Goal: Task Accomplishment & Management: Manage account settings

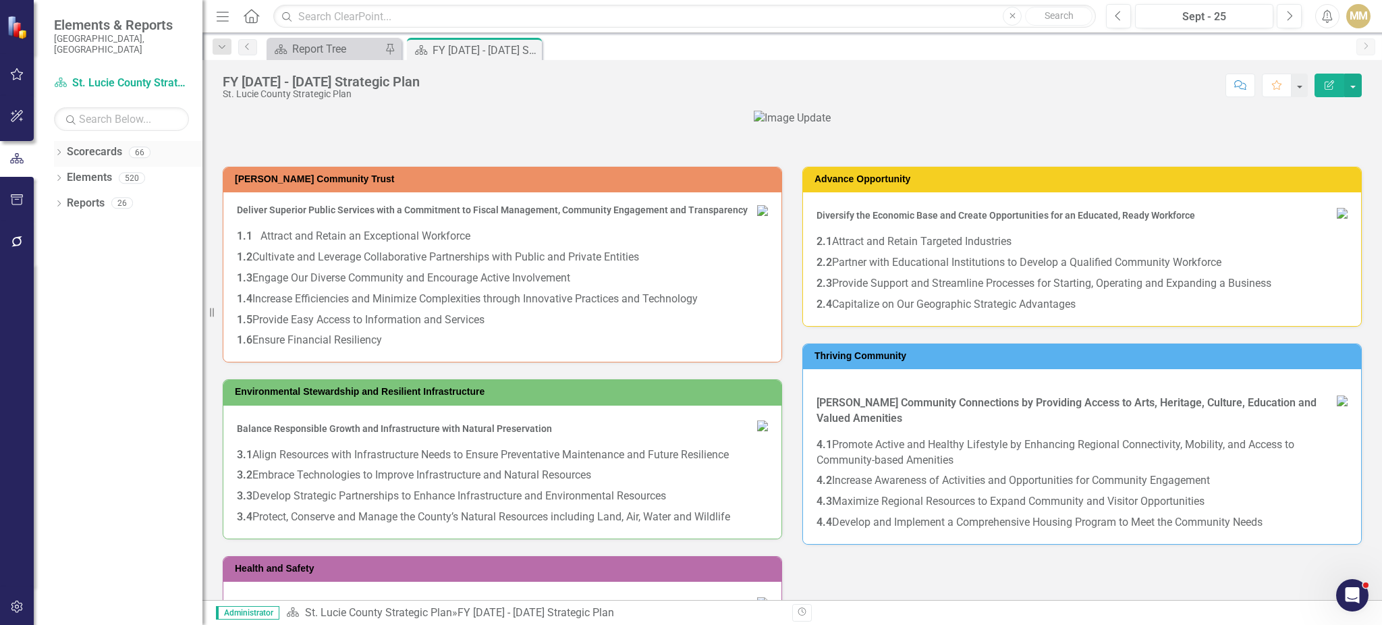
click at [55, 150] on icon "Dropdown" at bounding box center [58, 153] width 9 height 7
click at [65, 173] on icon "Dropdown" at bounding box center [66, 177] width 10 height 8
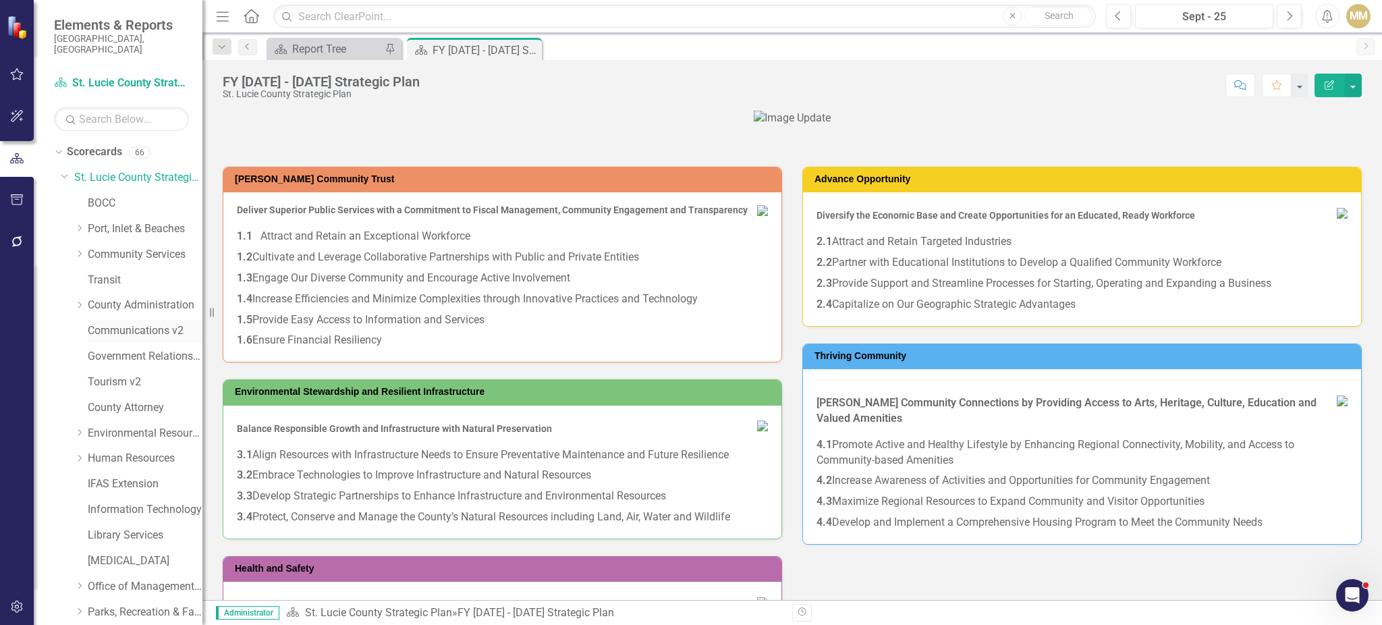
click at [114, 325] on link "Communications v2" at bounding box center [145, 331] width 115 height 16
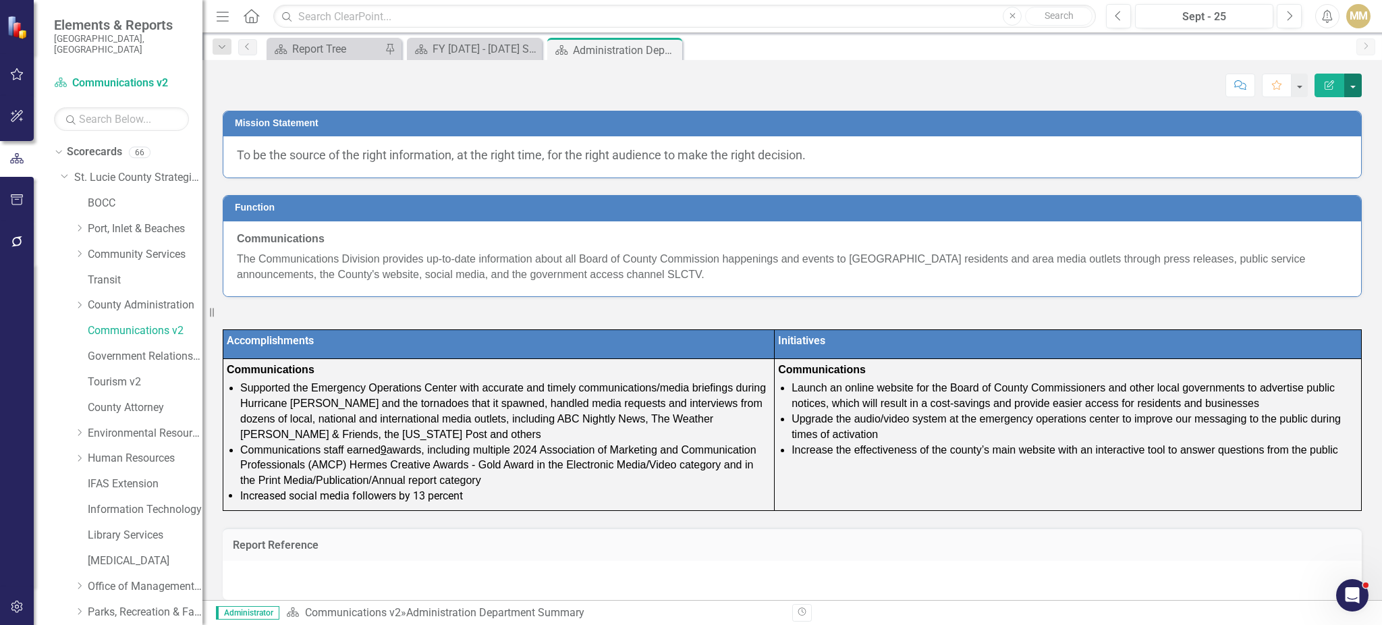
click at [1355, 95] on button "button" at bounding box center [1354, 86] width 18 height 24
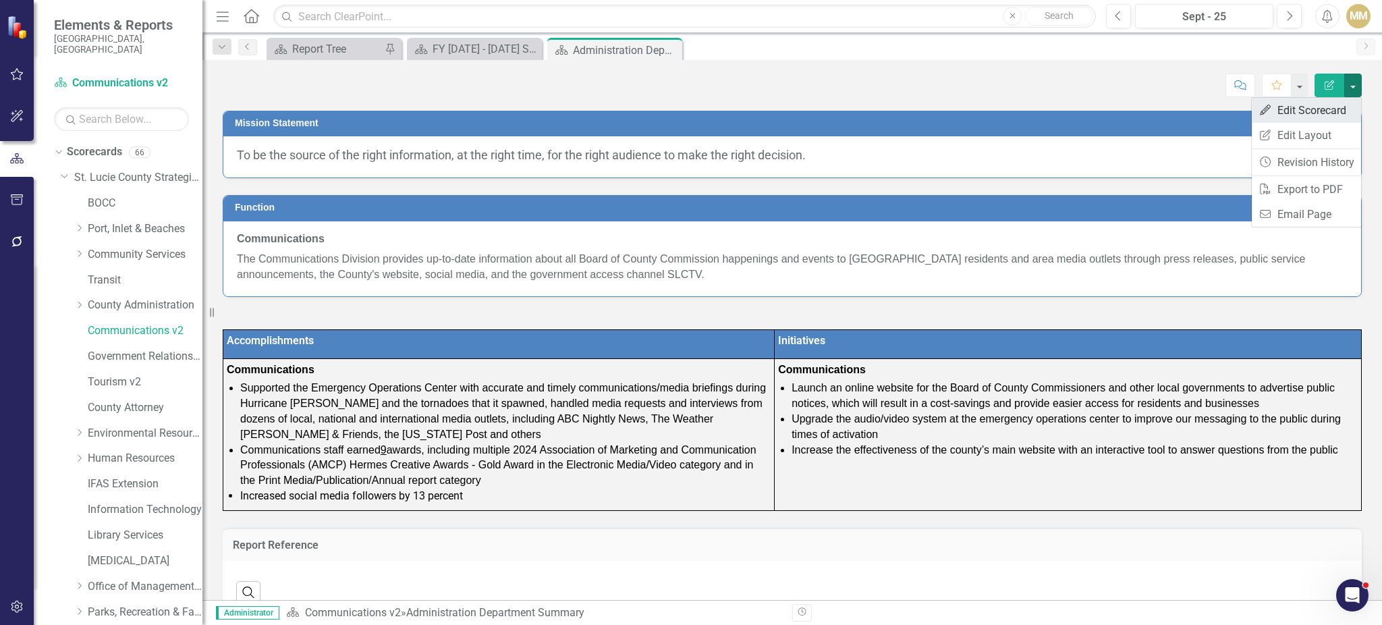
click at [1341, 115] on link "Edit Edit Scorecard" at bounding box center [1306, 110] width 109 height 25
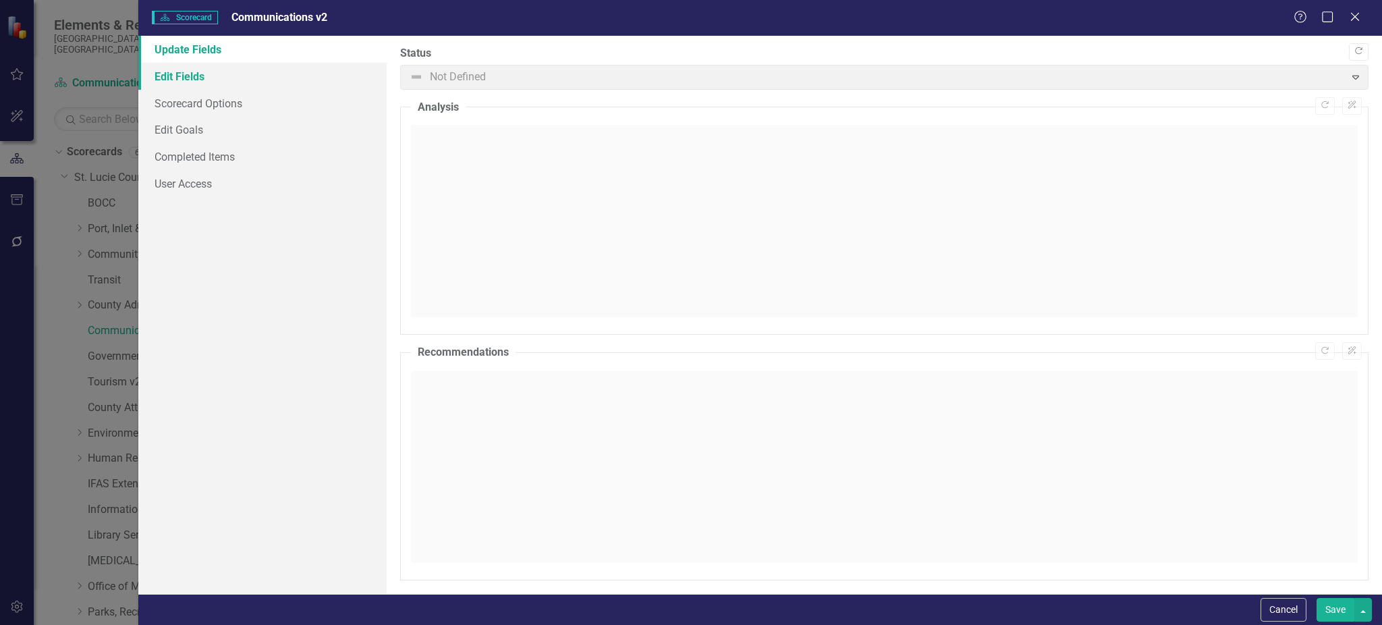
click at [195, 82] on link "Edit Fields" at bounding box center [262, 76] width 249 height 27
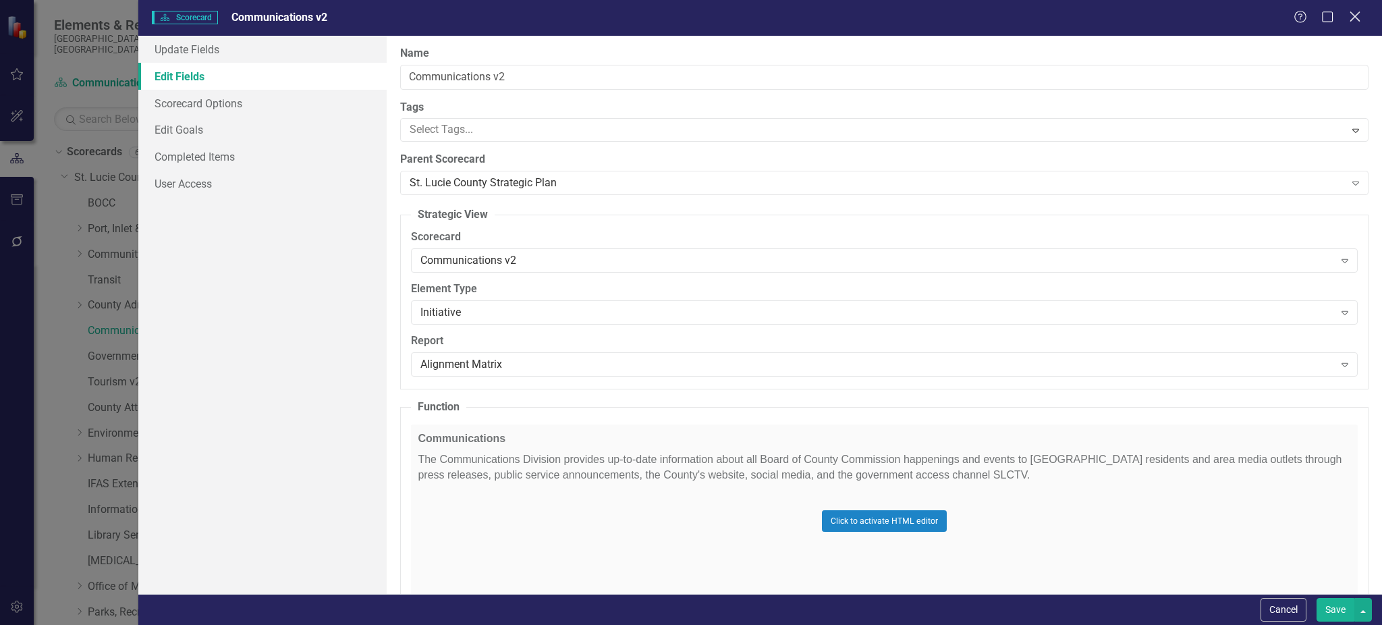
click at [1358, 19] on icon at bounding box center [1355, 16] width 10 height 10
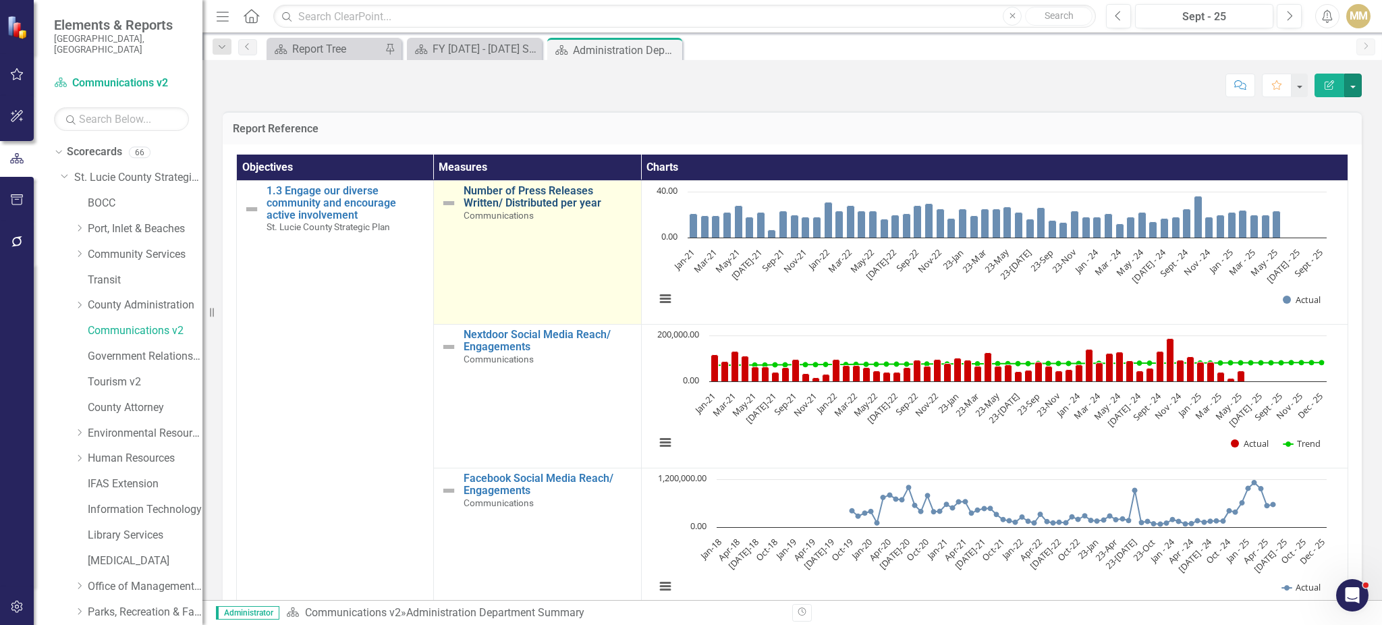
scroll to position [416, 0]
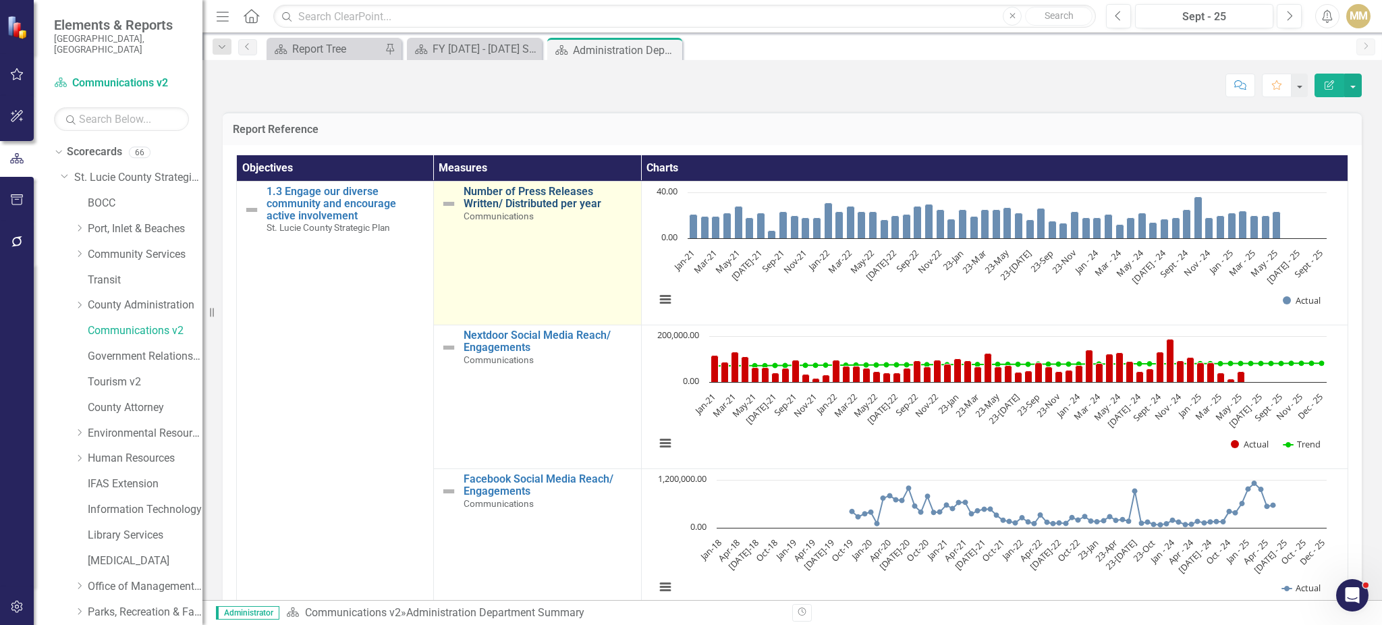
click at [537, 200] on link "Number of Press Releases Written/ Distributed per year" at bounding box center [549, 198] width 171 height 24
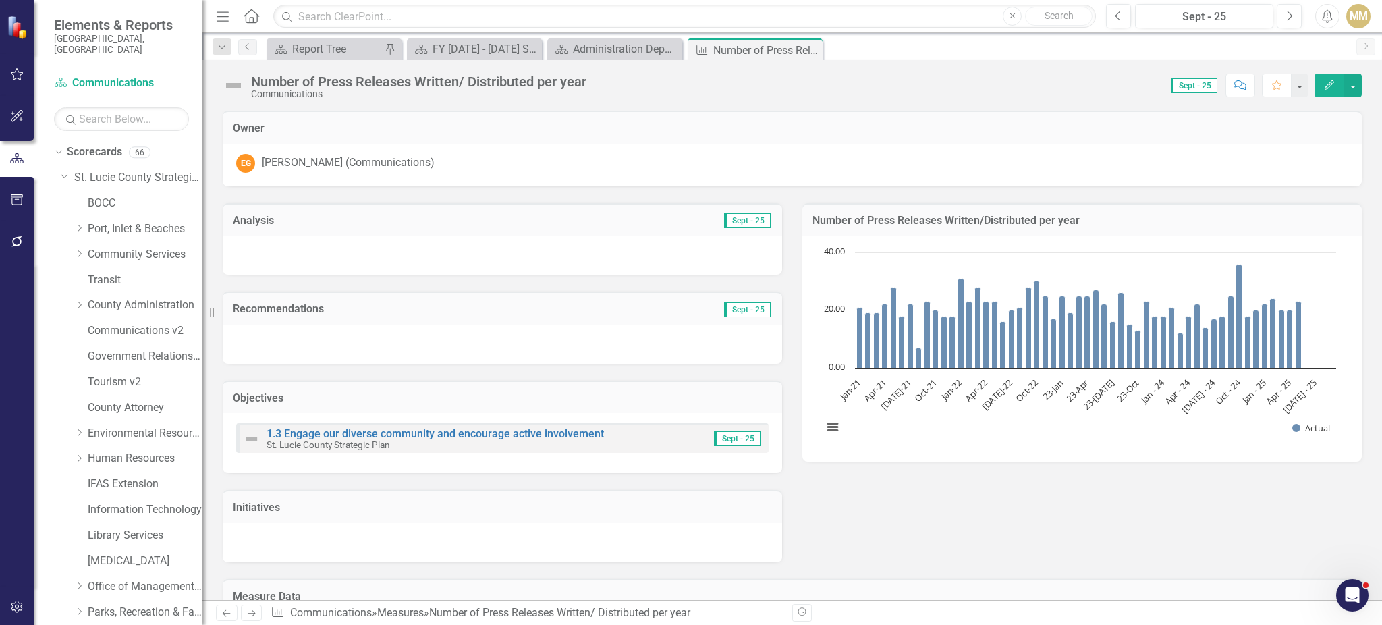
click at [1352, 90] on button "button" at bounding box center [1354, 86] width 18 height 24
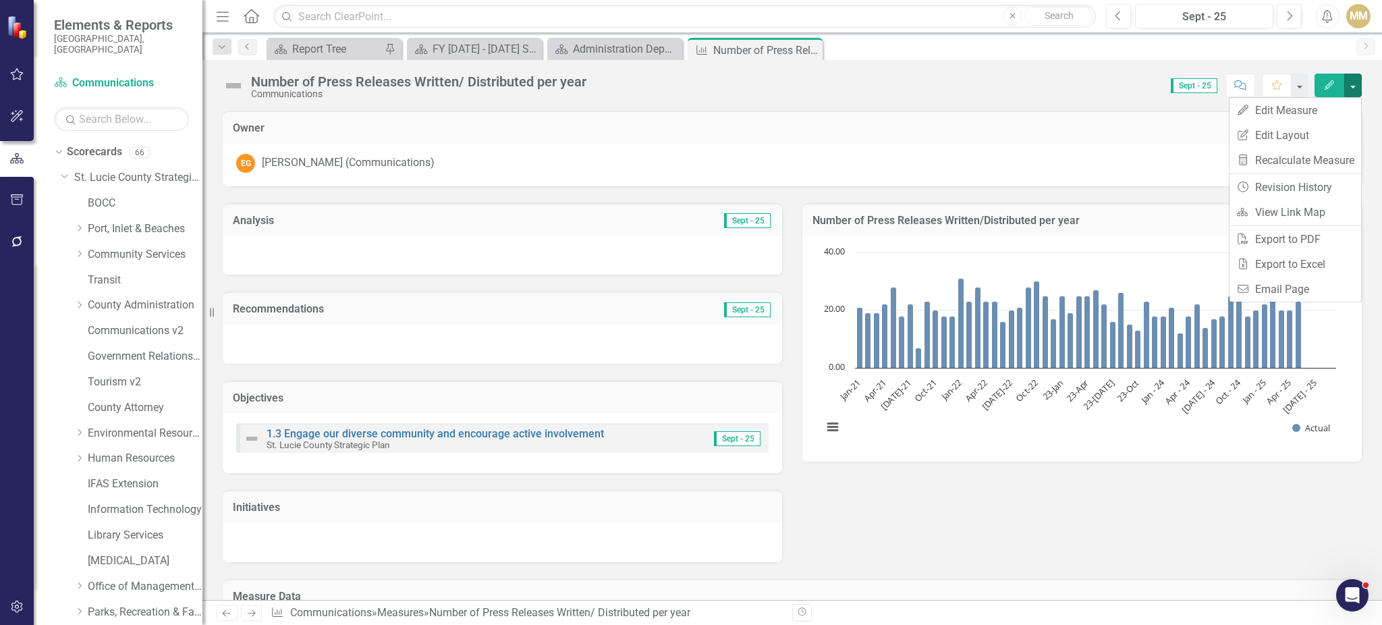
click at [1318, 57] on div "Scorecard Report Tree Pin Scorecard FY [DATE] - [DATE] Strategic Plan Close Sco…" at bounding box center [807, 49] width 1086 height 22
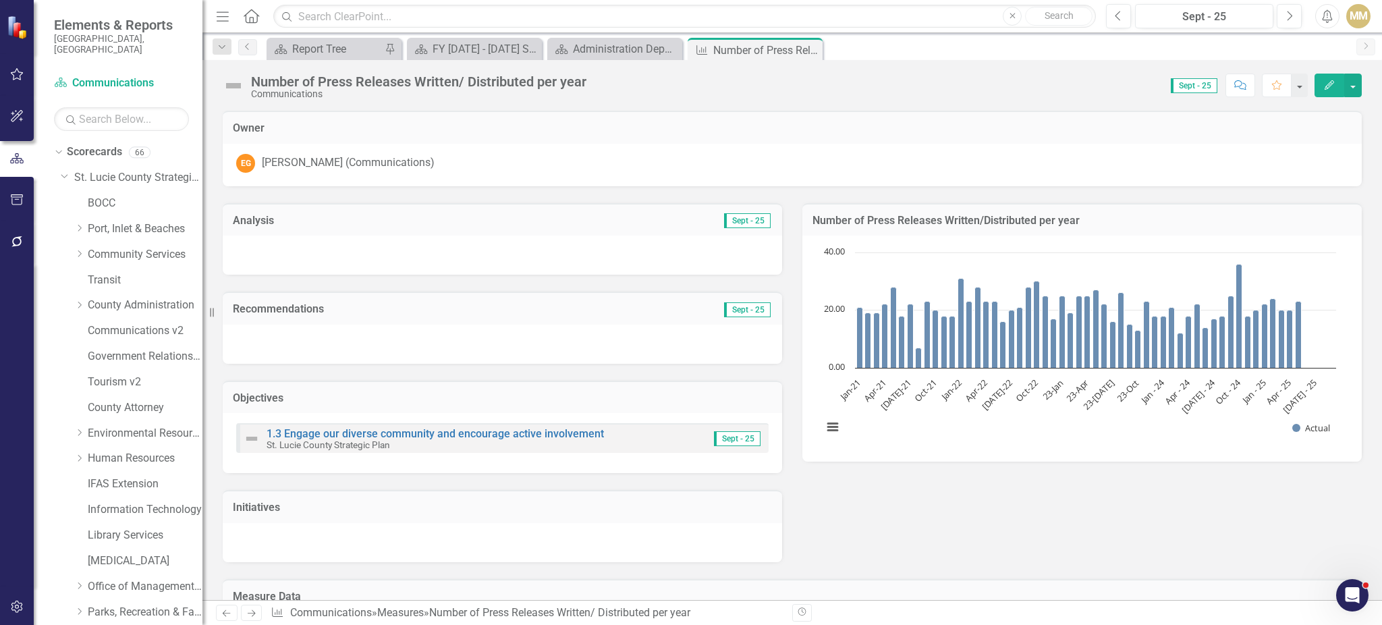
click at [1324, 88] on icon "Edit" at bounding box center [1330, 84] width 12 height 9
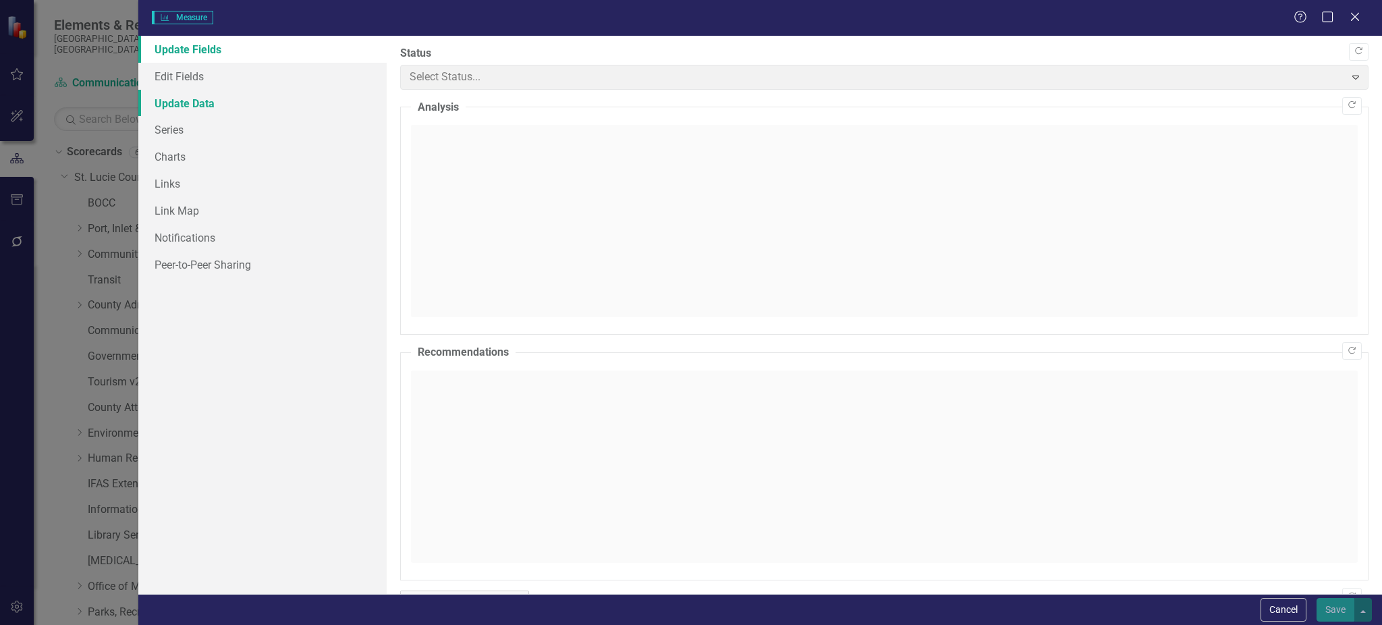
click at [234, 109] on link "Update Data" at bounding box center [262, 103] width 249 height 27
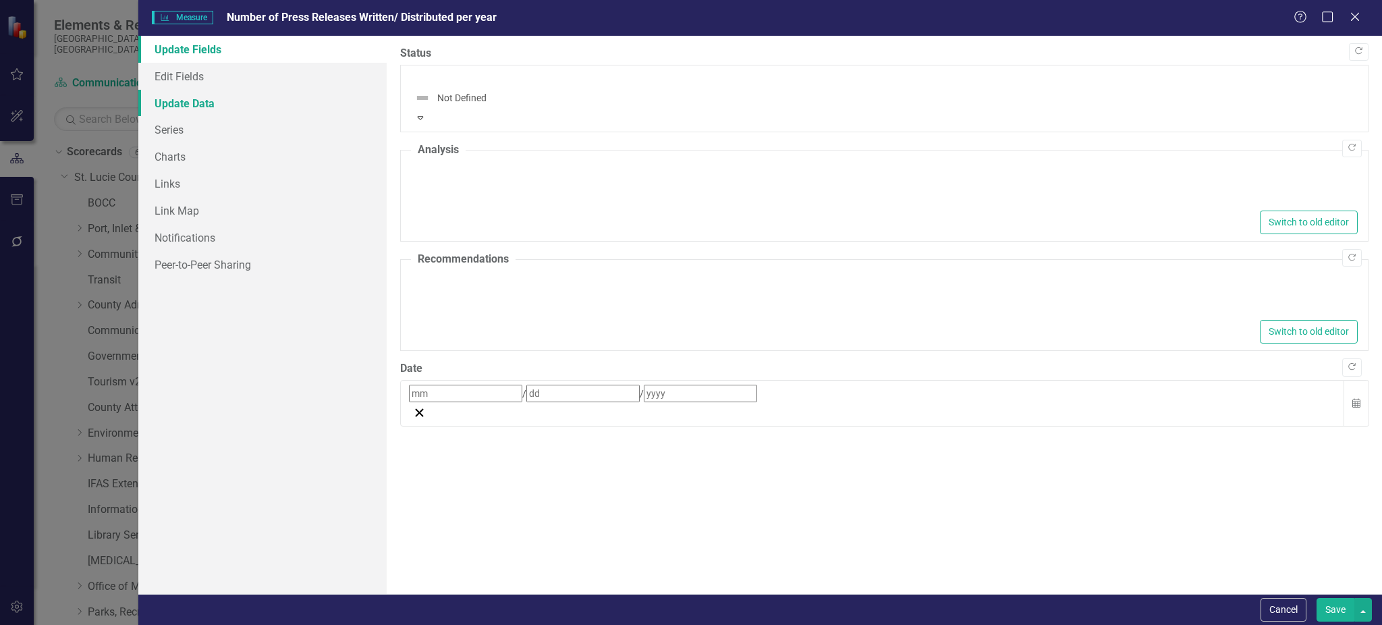
click at [211, 111] on link "Update Data" at bounding box center [262, 103] width 249 height 27
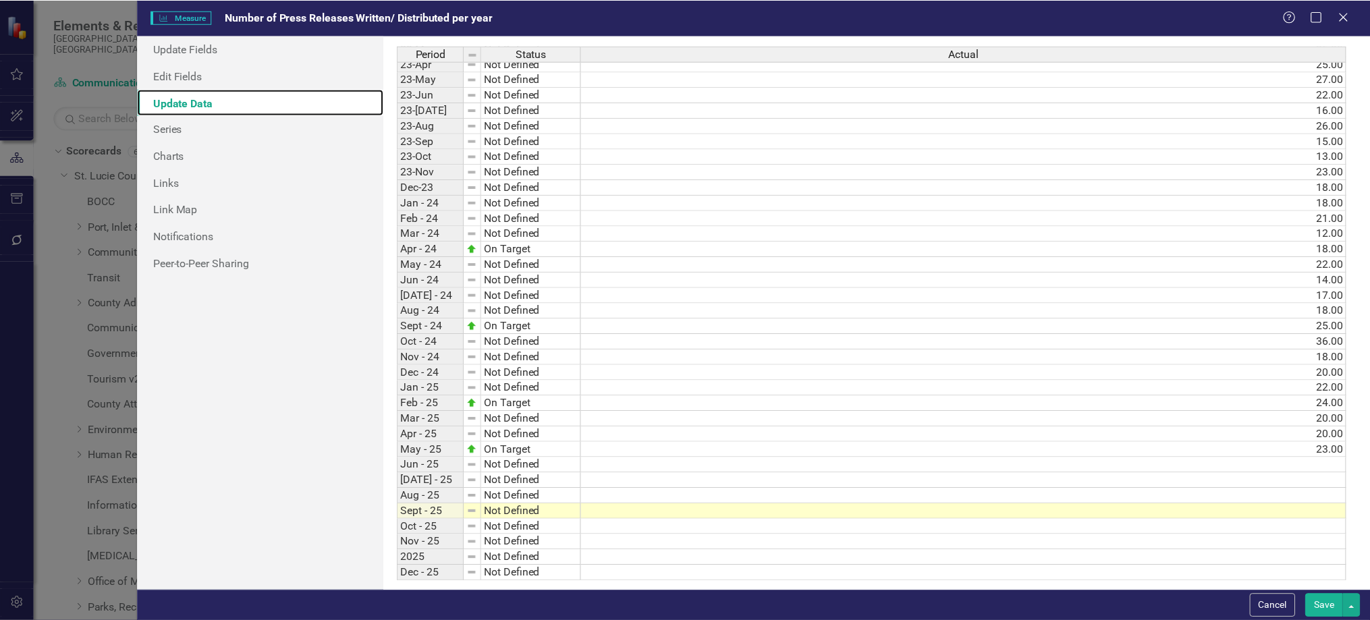
scroll to position [427, 0]
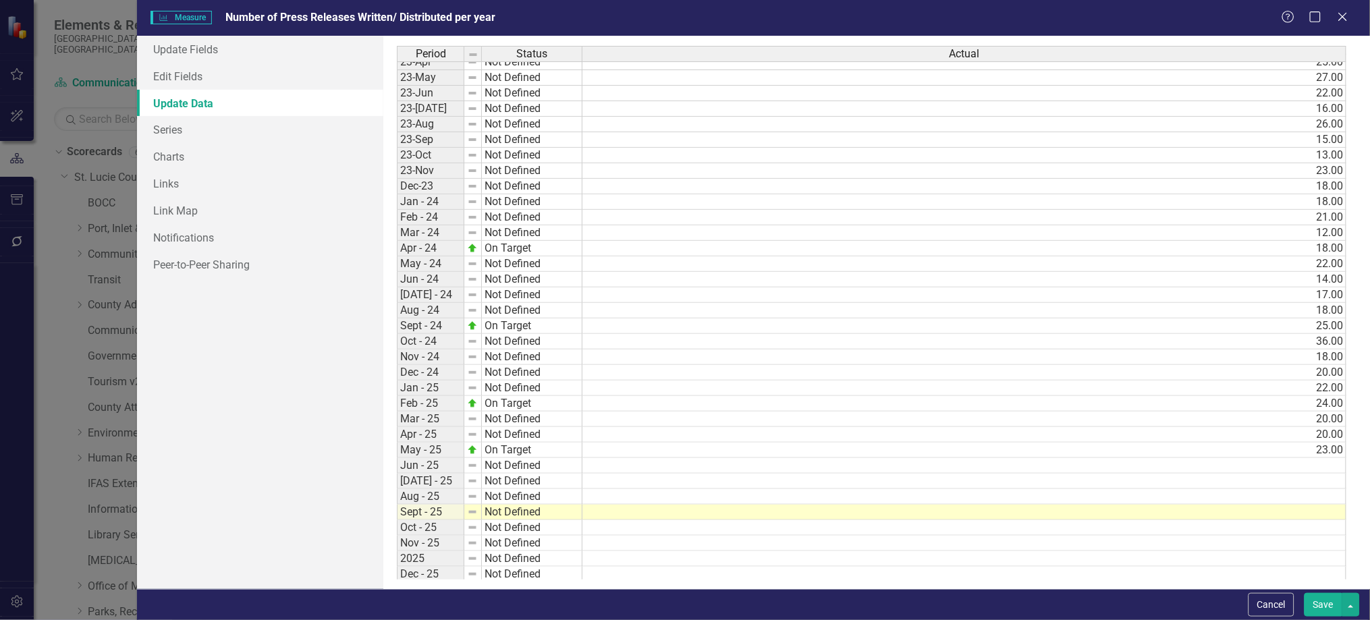
click at [1206, 472] on td at bounding box center [965, 466] width 764 height 16
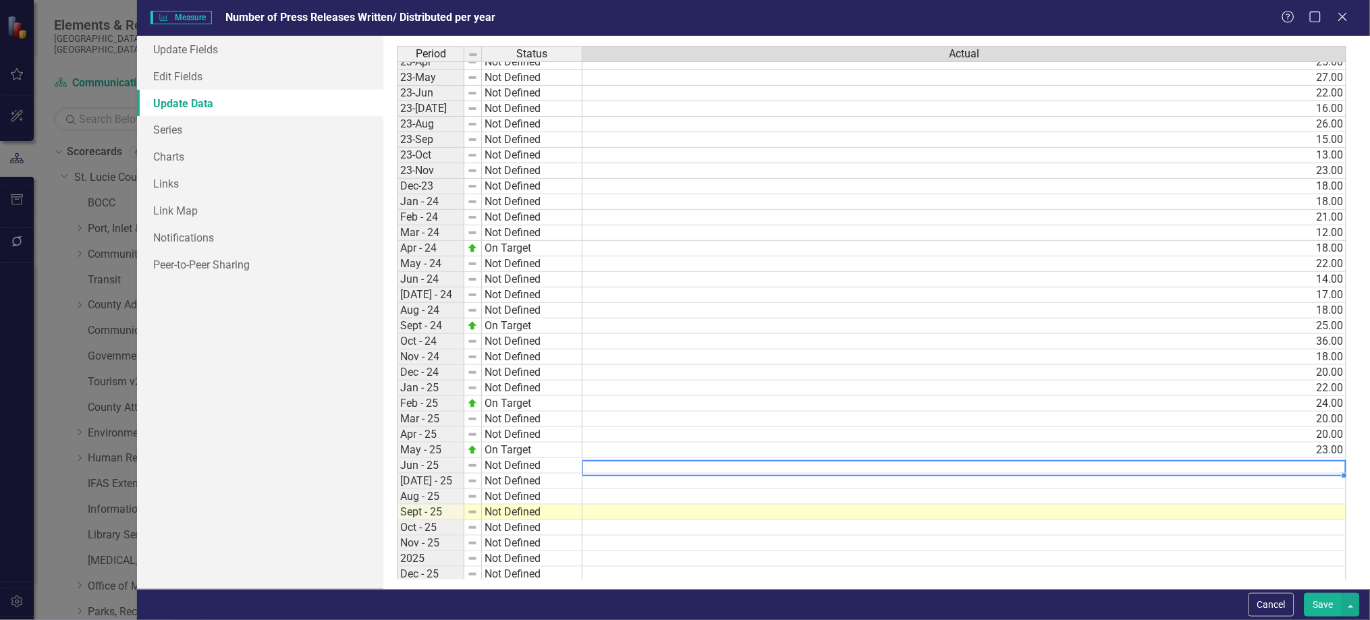
click at [1206, 472] on td at bounding box center [965, 466] width 764 height 16
drag, startPoint x: 1206, startPoint y: 472, endPoint x: 1244, endPoint y: 482, distance: 39.8
click at [1244, 482] on div "Period Status Actual Apr-22 Not Defined 23.00 May-22 Not Defined 23.00 Jun-22 N…" at bounding box center [877, 313] width 960 height 534
type textarea "24"
click at [1251, 485] on td at bounding box center [965, 482] width 764 height 16
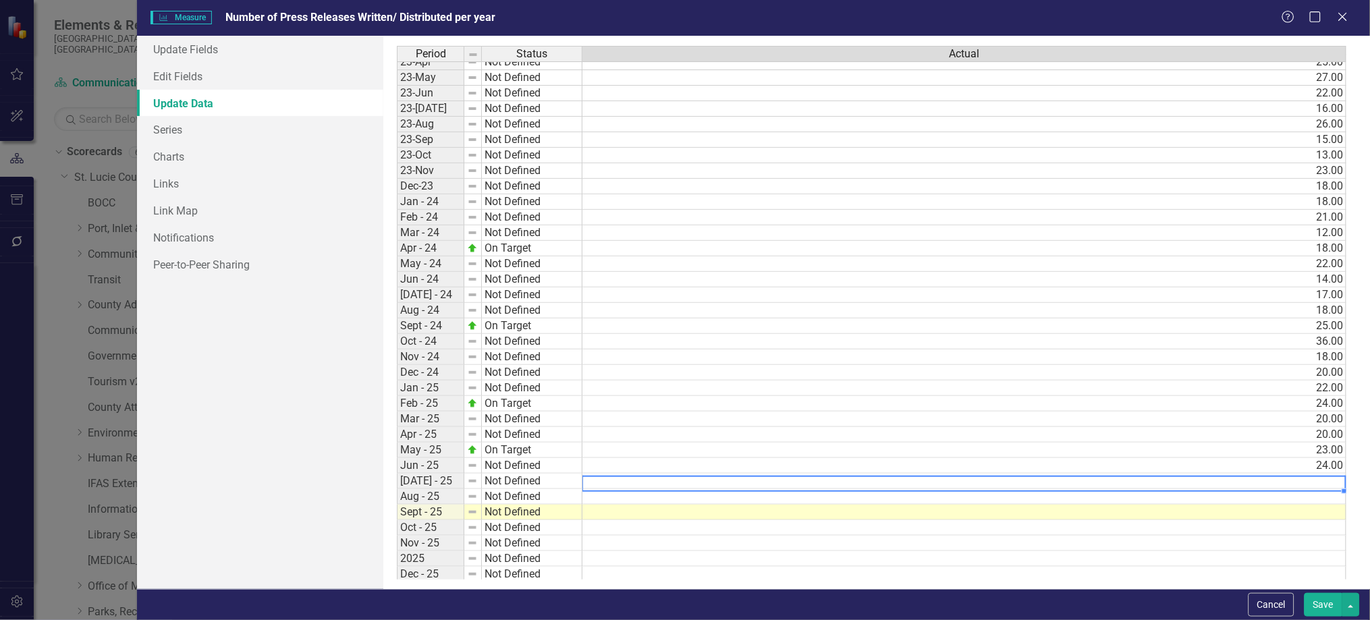
click at [1251, 485] on td at bounding box center [965, 482] width 764 height 16
type textarea "11"
click at [1281, 501] on td at bounding box center [965, 497] width 764 height 16
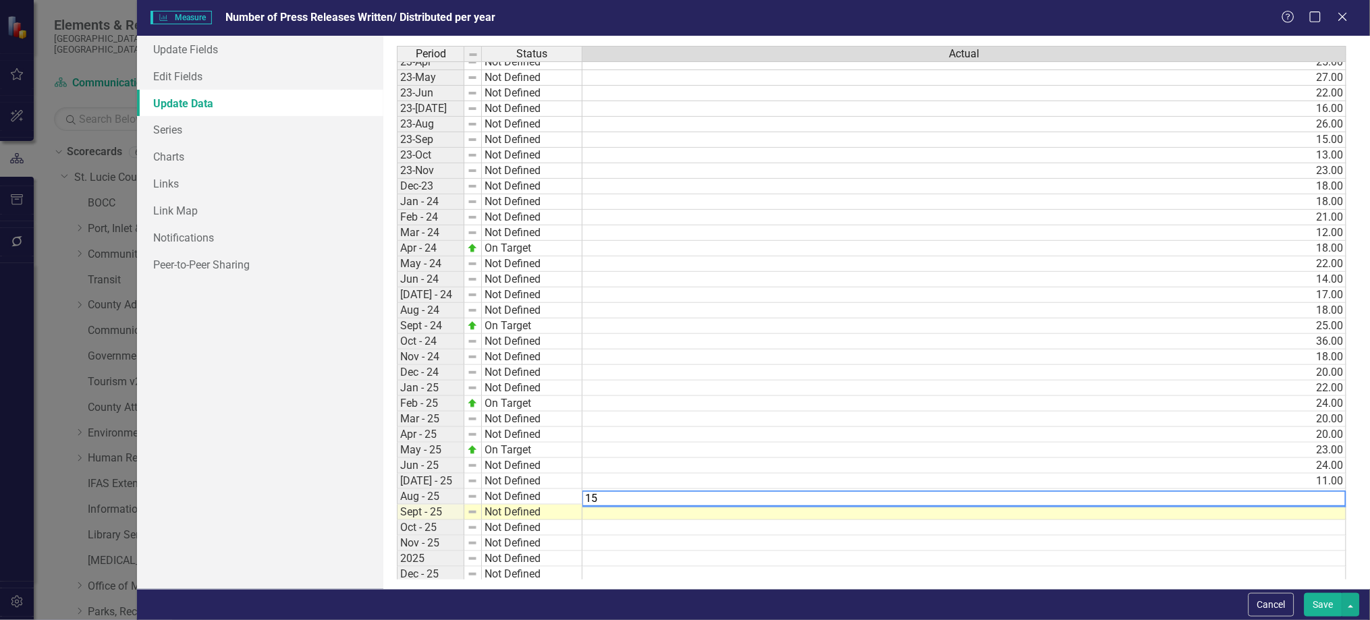
type textarea "15"
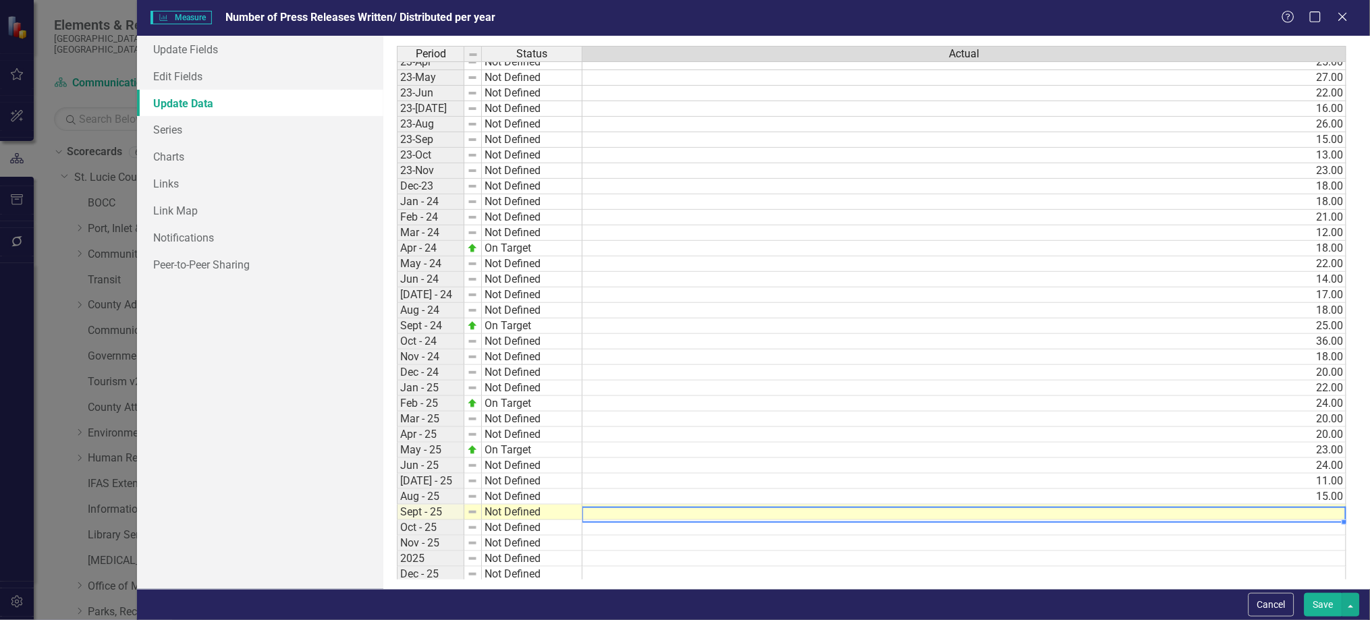
click at [1305, 512] on td at bounding box center [965, 513] width 764 height 16
type textarea "20"
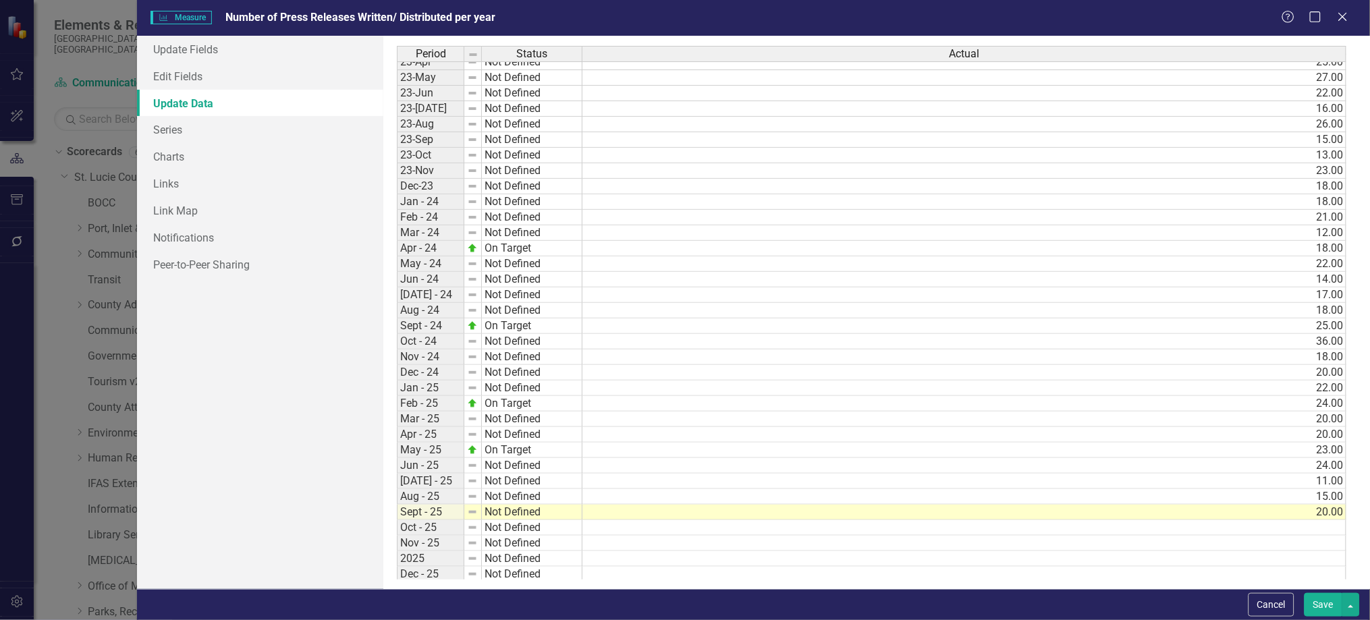
click at [1327, 605] on button "Save" at bounding box center [1324, 605] width 38 height 24
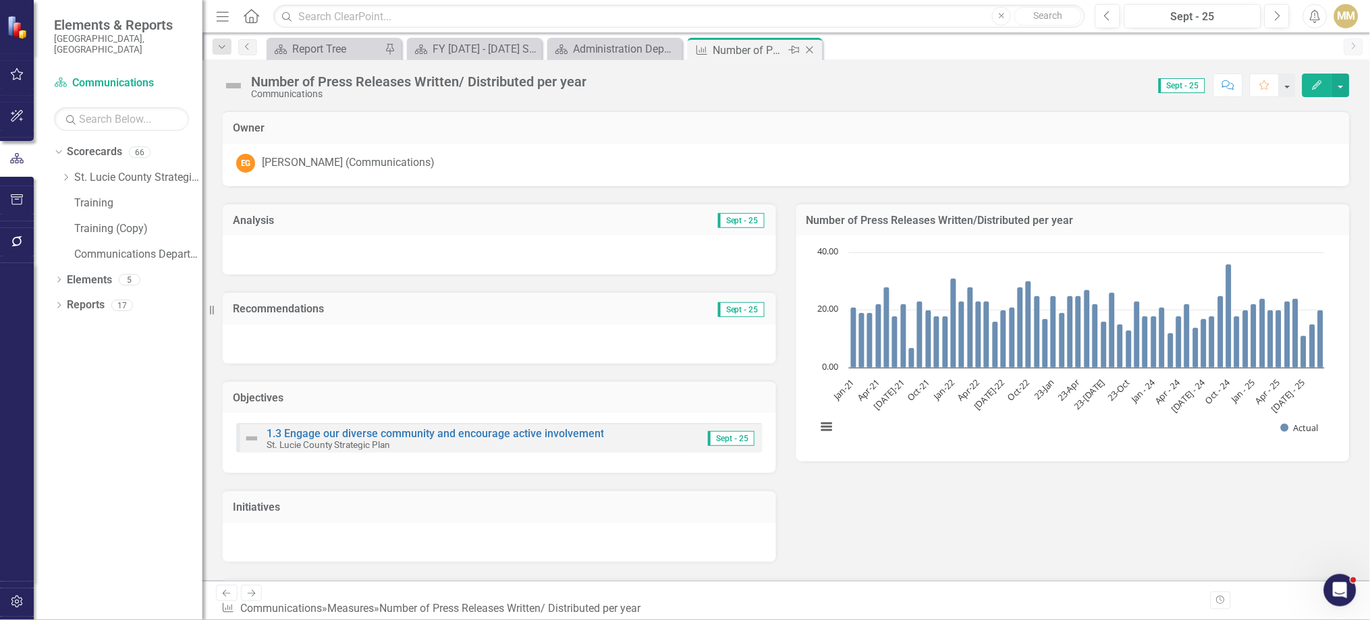
click at [811, 51] on icon at bounding box center [810, 50] width 7 height 7
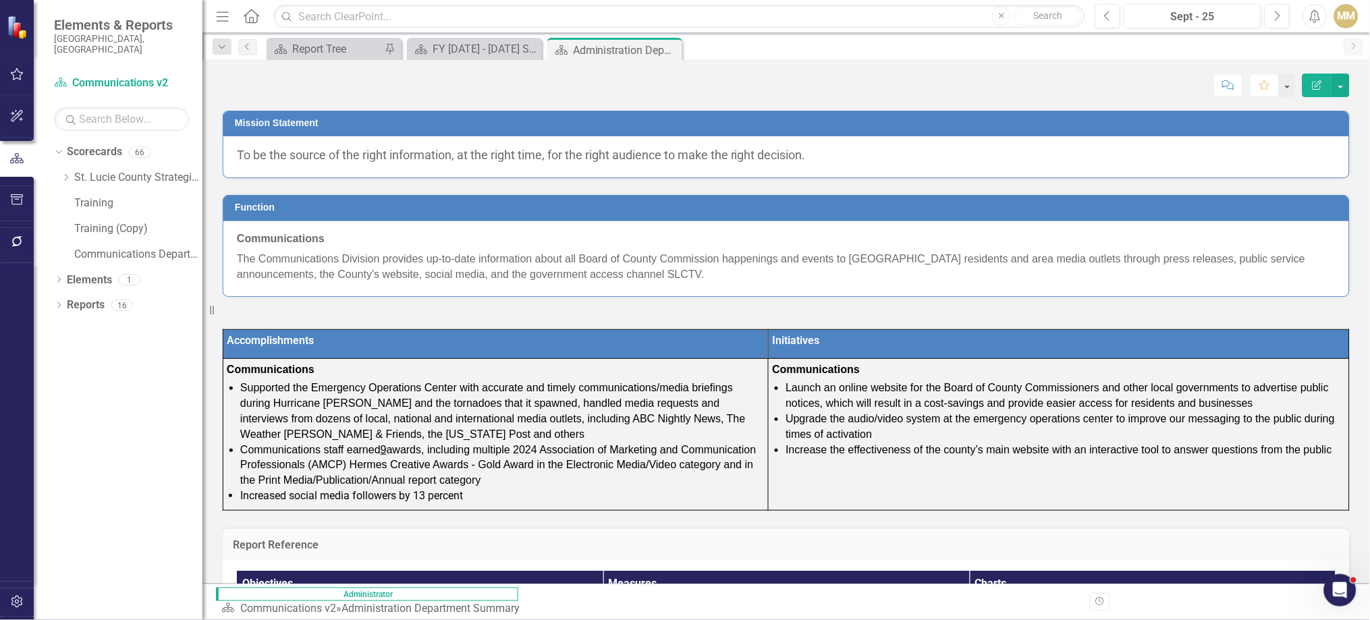
scroll to position [400, 0]
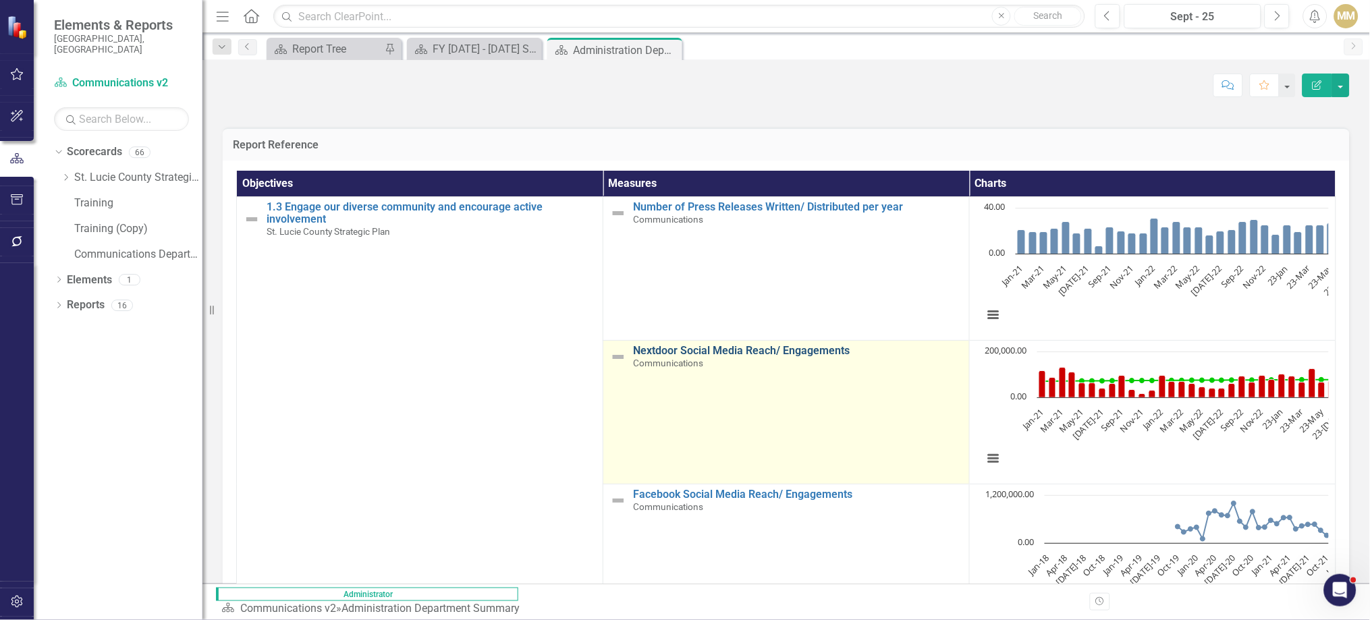
click at [633, 354] on link "Nextdoor Social Media Reach/ Engagements" at bounding box center [797, 351] width 329 height 12
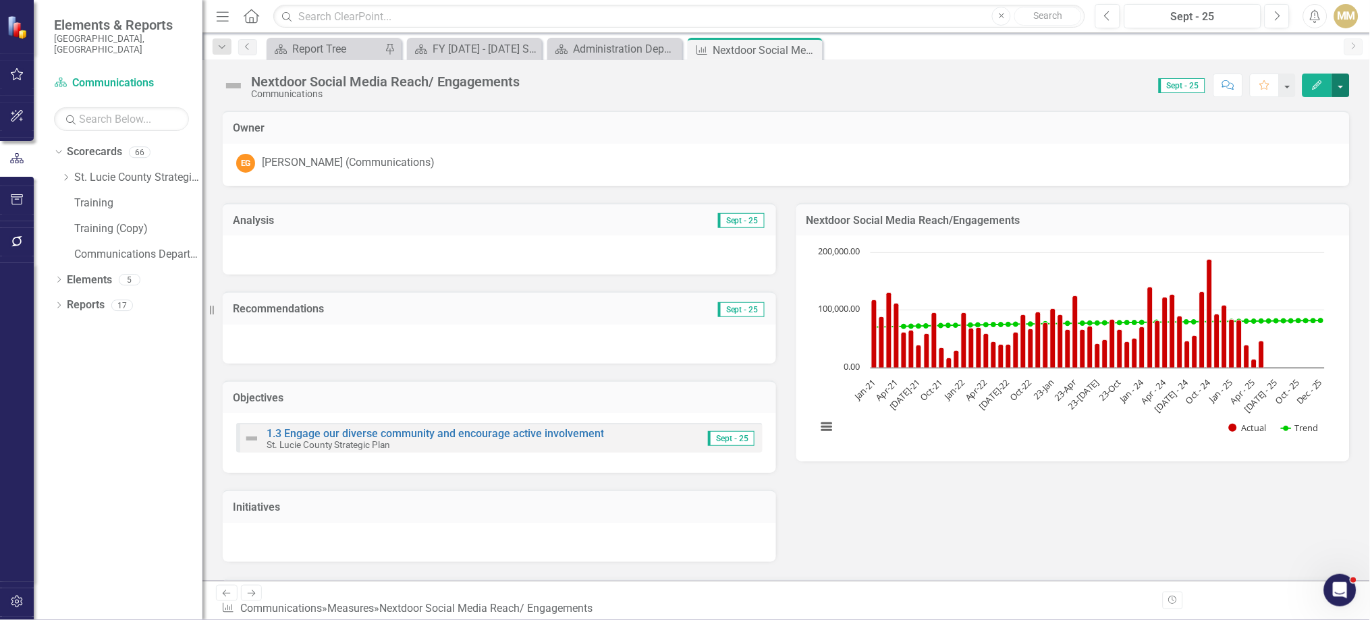
click at [1337, 90] on button "button" at bounding box center [1341, 86] width 18 height 24
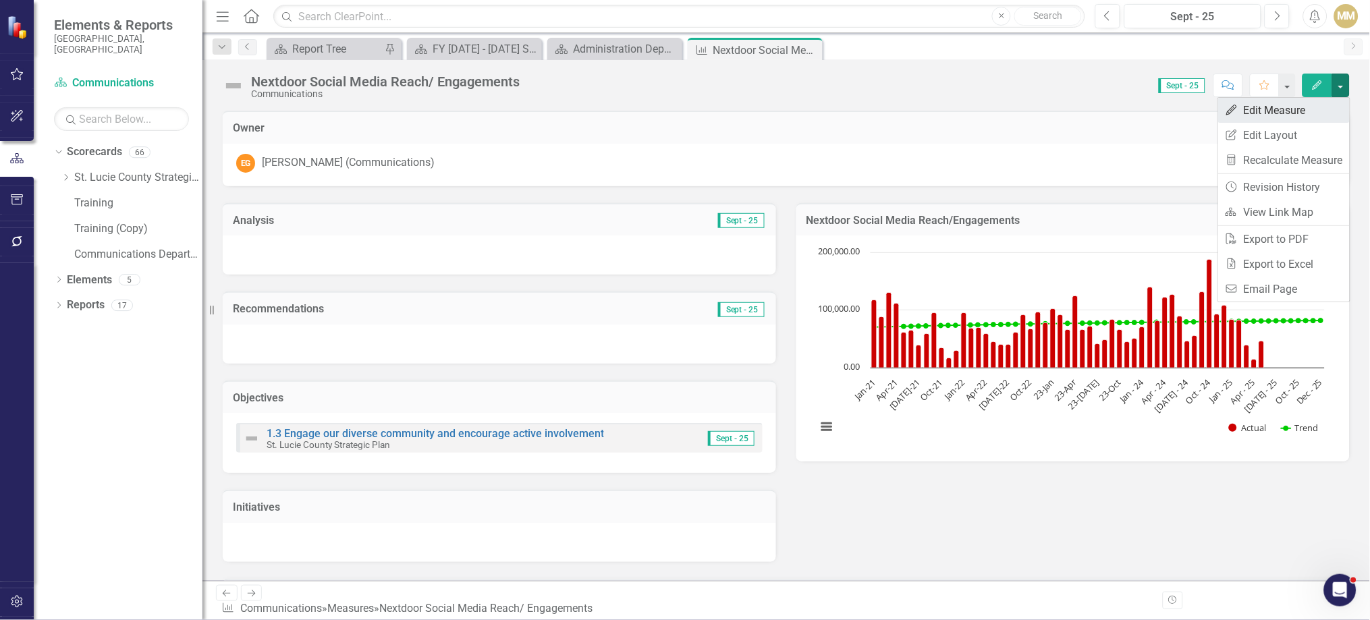
click at [1314, 111] on link "Edit Edit Measure" at bounding box center [1284, 110] width 132 height 25
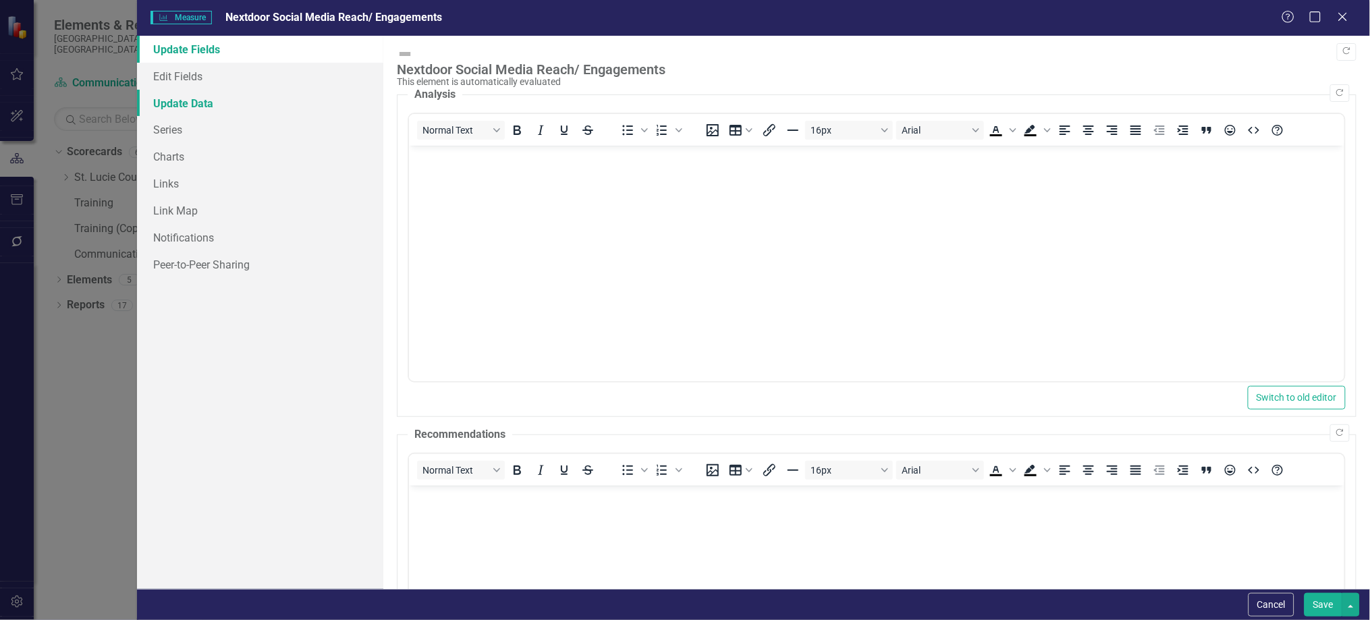
click at [208, 104] on link "Update Data" at bounding box center [260, 103] width 246 height 27
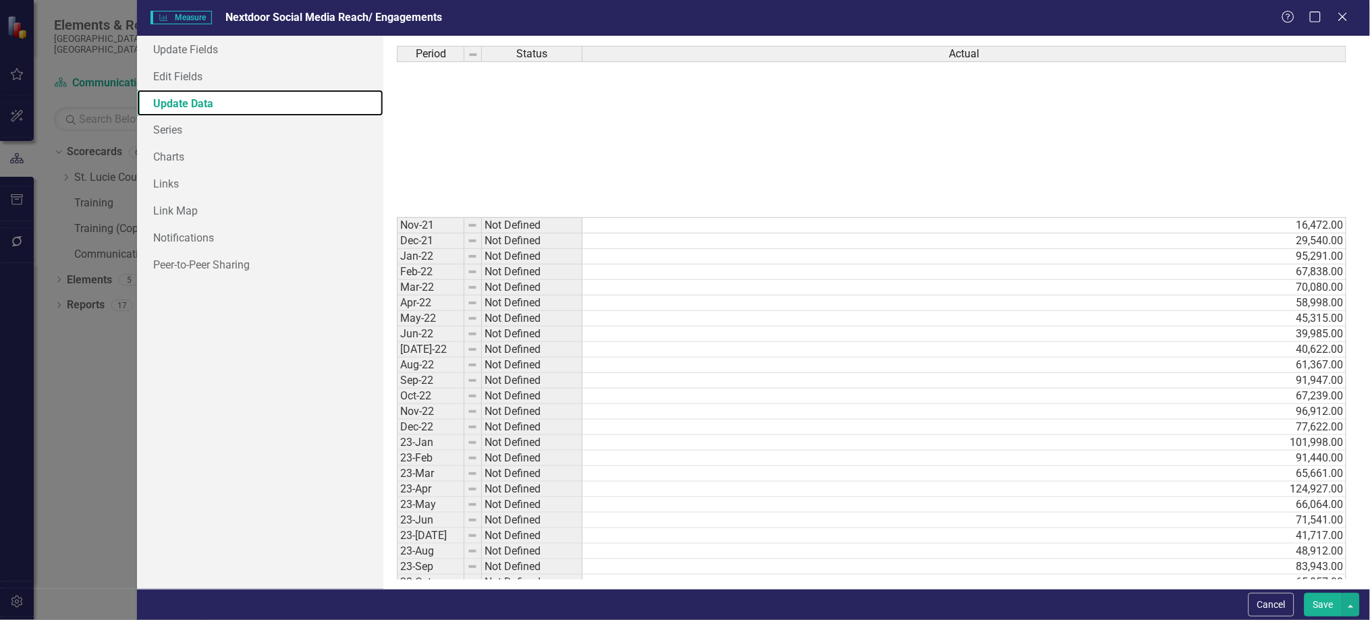
scroll to position [433, 0]
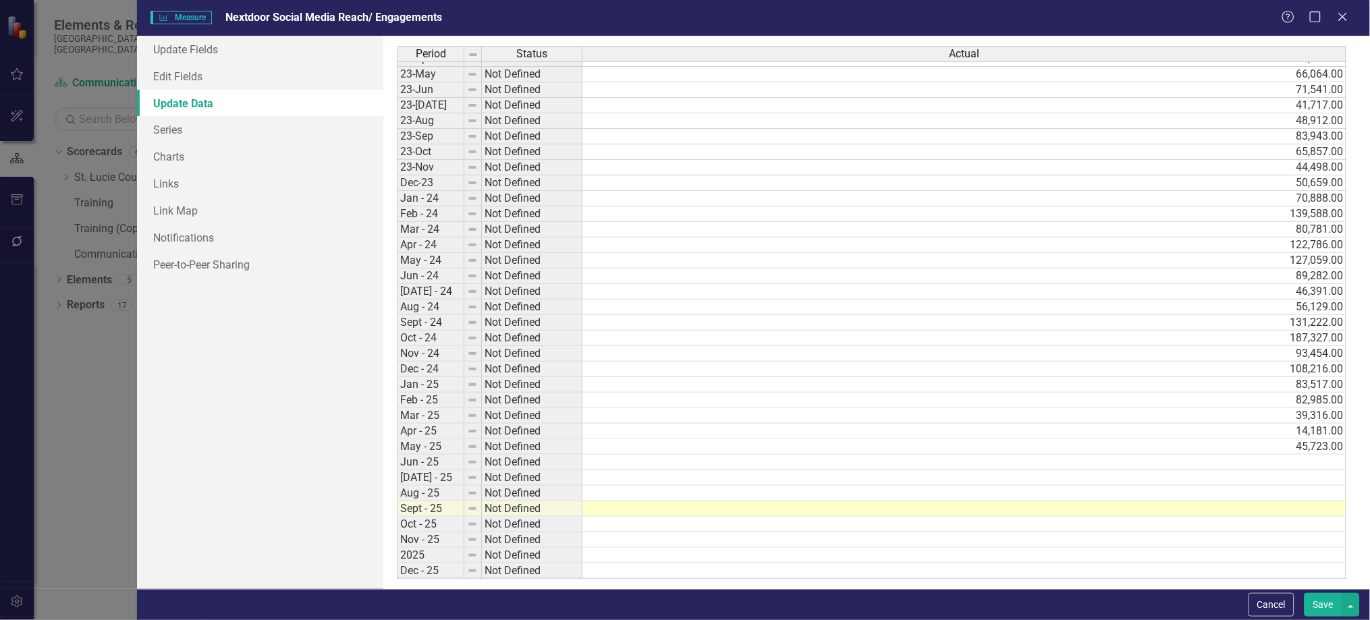
click at [1141, 458] on tbody "Nov-21 Not Defined 16,472.00 Dec-21 Not Defined 29,540.00 Jan-22 Not Defined 95…" at bounding box center [872, 183] width 950 height 792
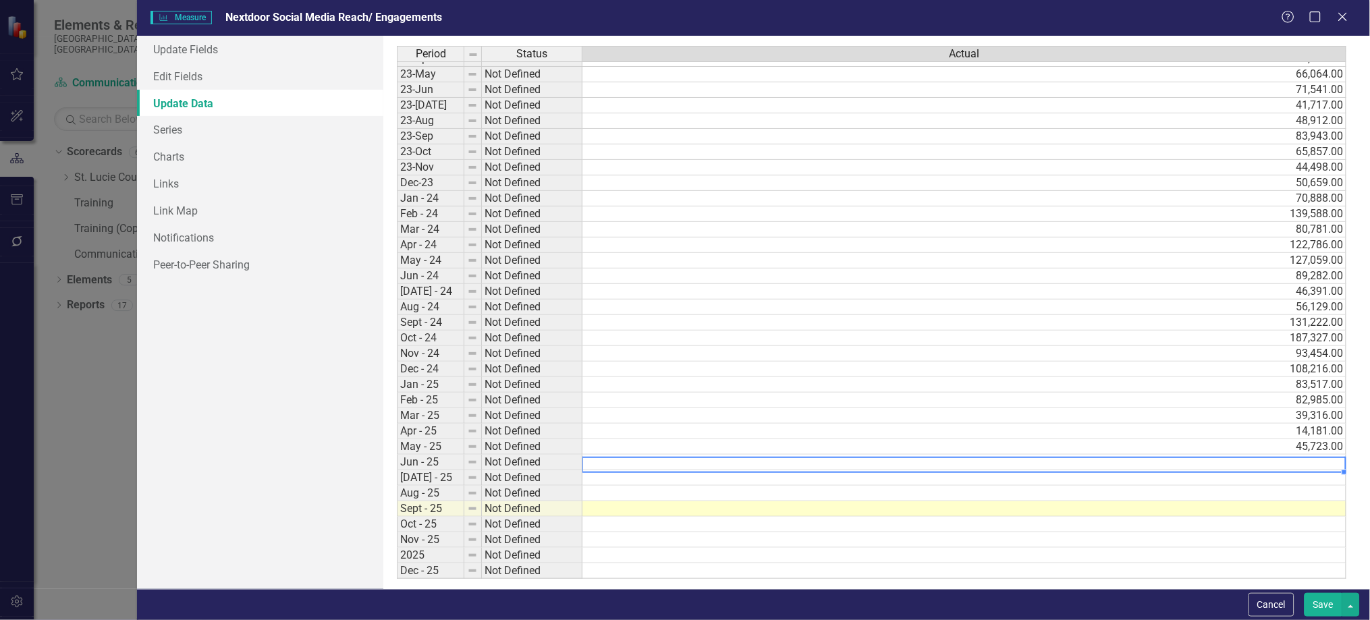
scroll to position [430, 0]
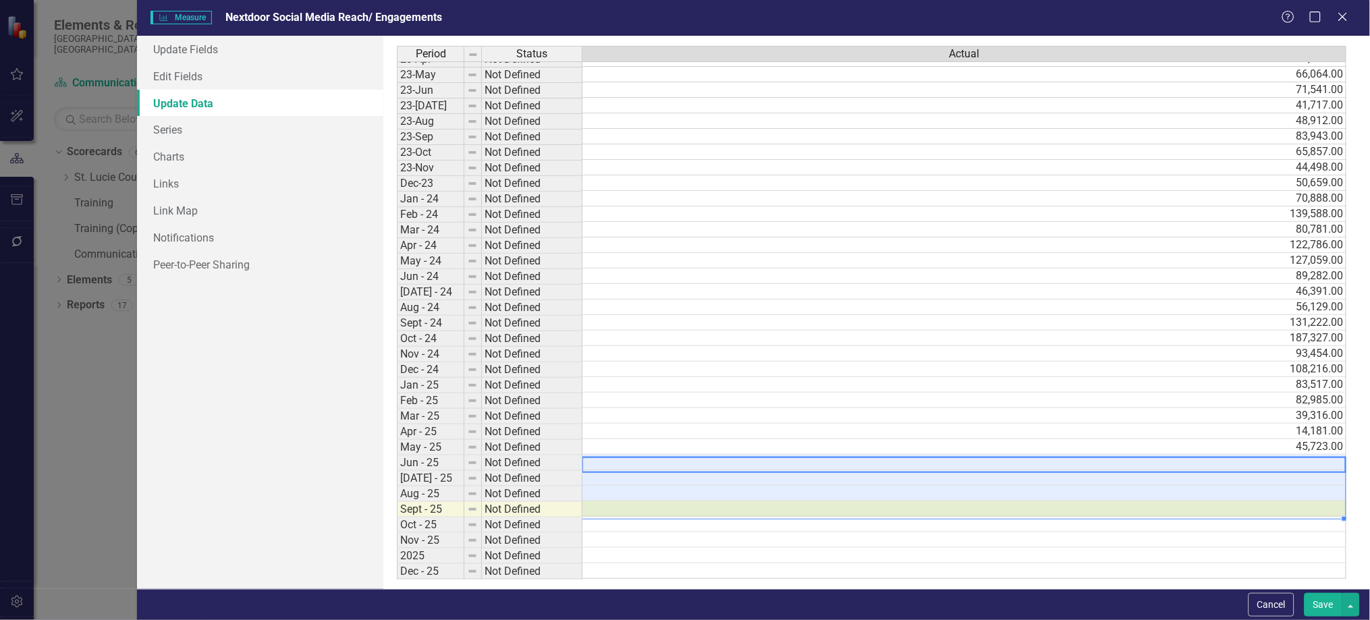
drag, startPoint x: 1296, startPoint y: 464, endPoint x: 1293, endPoint y: 502, distance: 38.0
click at [1293, 502] on tbody "Apr-22 Not Defined 58,998.00 May-22 Not Defined 45,315.00 Jun-22 Not Defined 39…" at bounding box center [872, 221] width 950 height 715
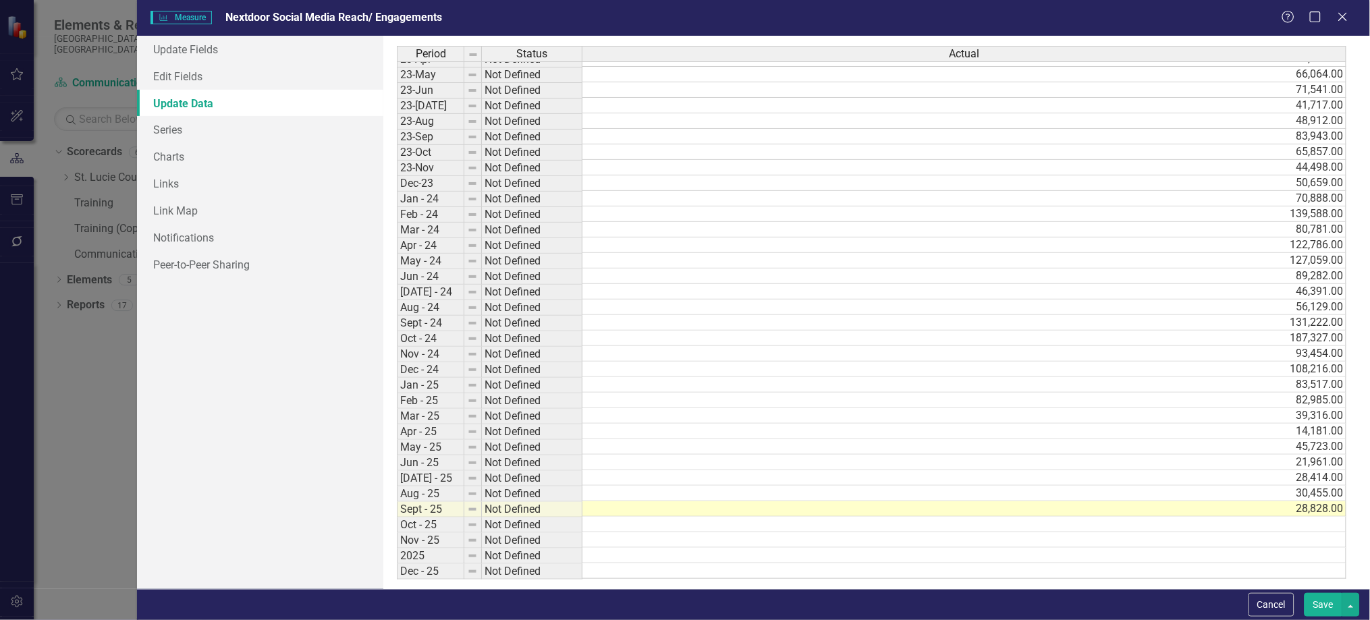
click at [1321, 598] on button "Save" at bounding box center [1324, 605] width 38 height 24
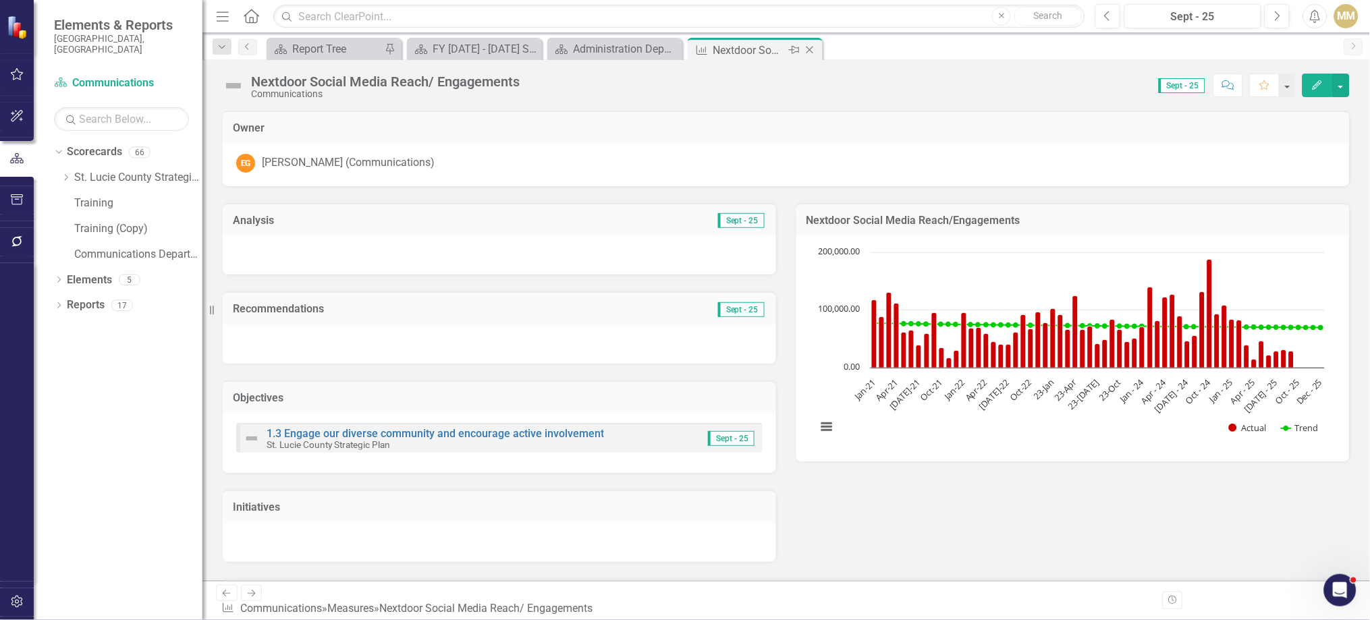
click at [810, 47] on icon "Close" at bounding box center [810, 50] width 14 height 11
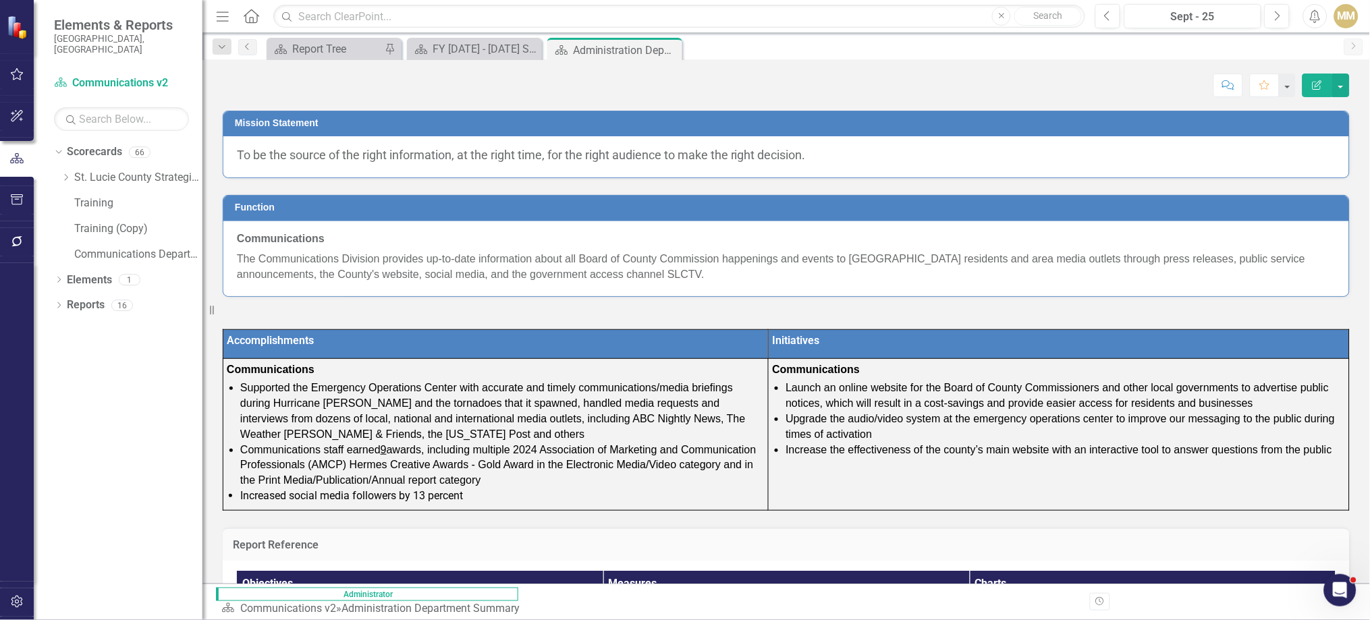
scroll to position [504, 0]
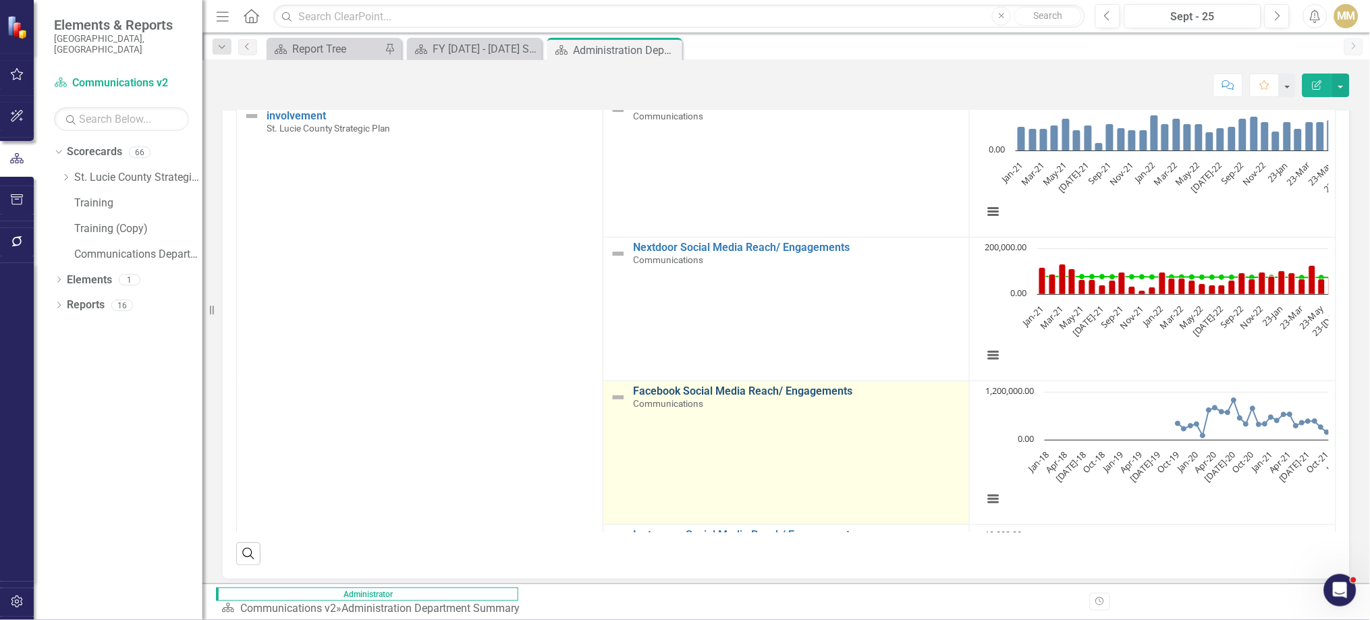
click at [633, 398] on link "Facebook Social Media Reach/ Engagements" at bounding box center [797, 391] width 329 height 12
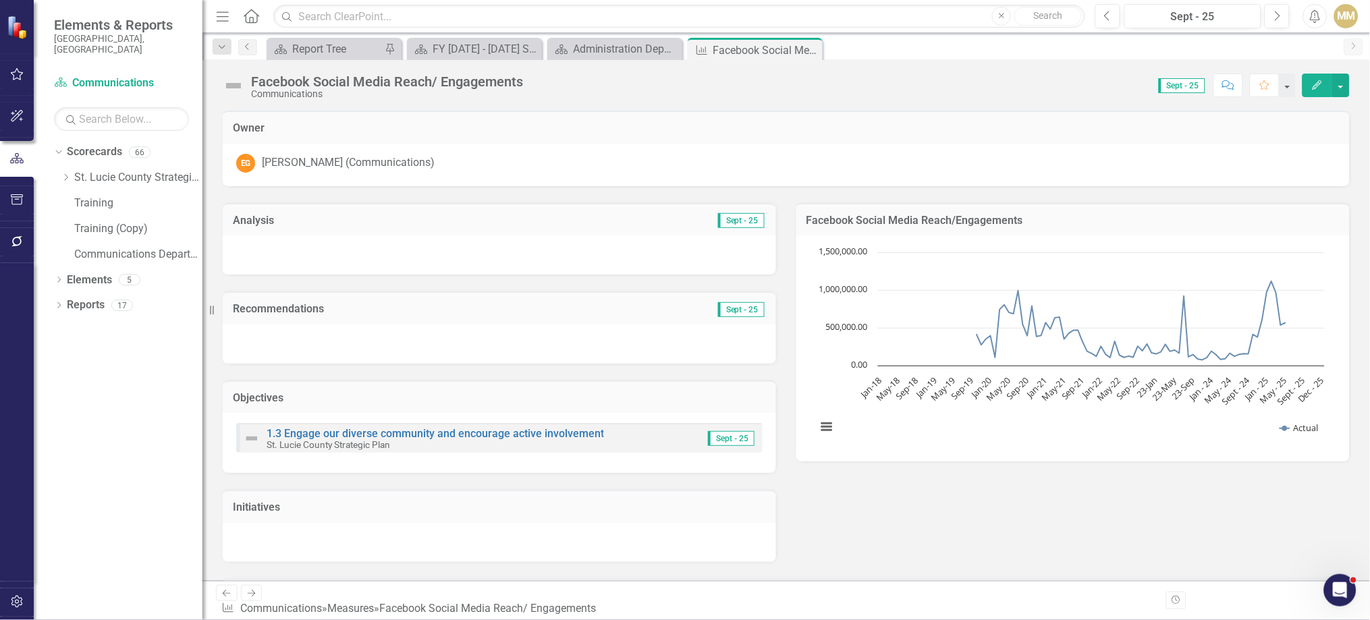
click at [1324, 80] on icon "Edit" at bounding box center [1318, 84] width 12 height 9
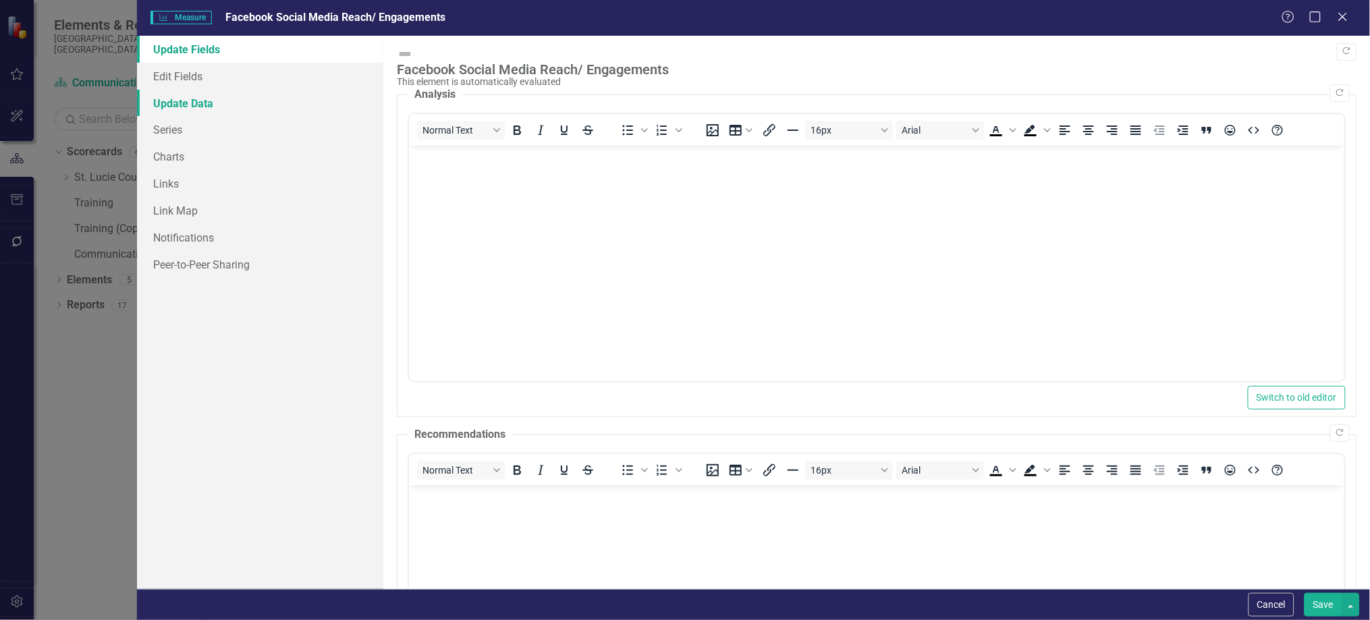
click at [200, 103] on link "Update Data" at bounding box center [260, 103] width 246 height 27
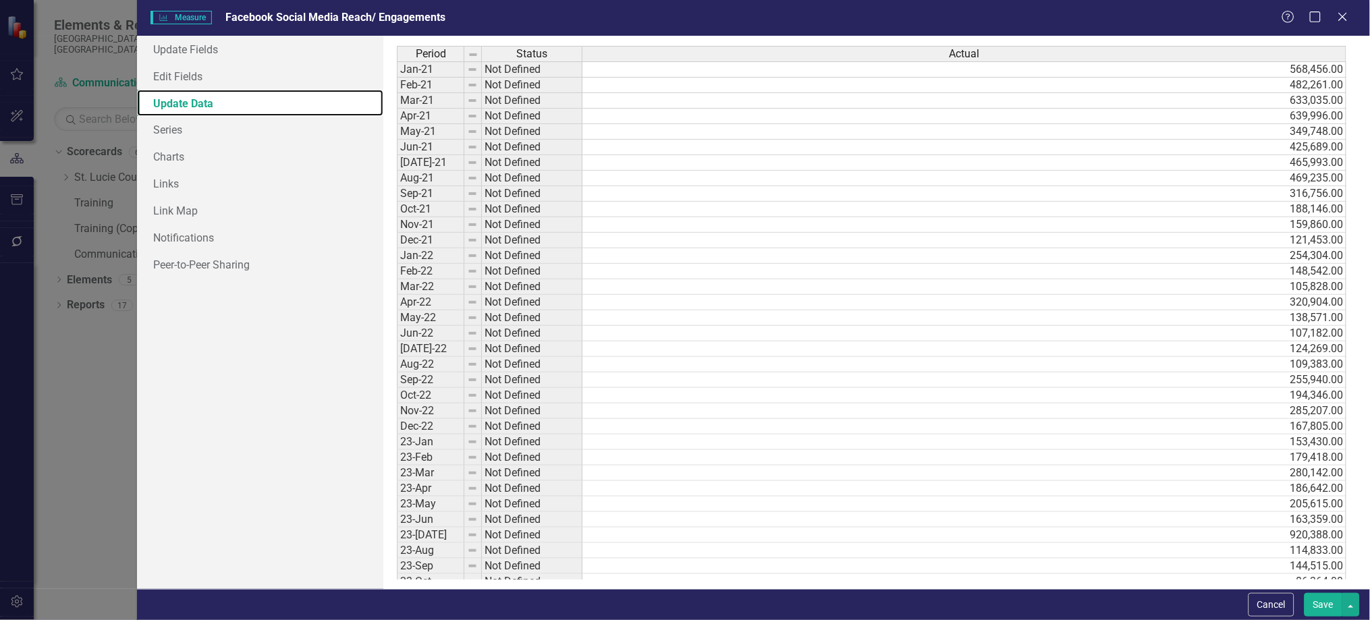
scroll to position [433, 0]
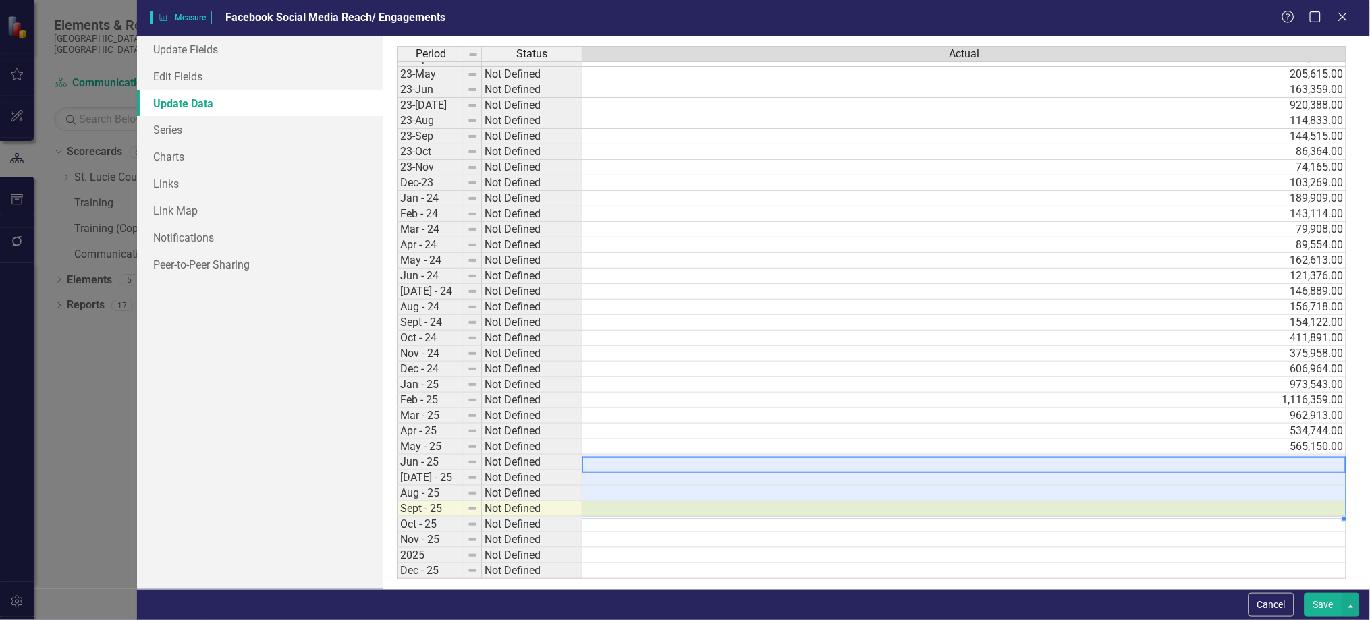
drag, startPoint x: 1301, startPoint y: 460, endPoint x: 1308, endPoint y: 506, distance: 46.4
click at [1308, 506] on tbody "Apr-22 Not Defined 320,904.00 May-22 Not Defined 138,571.00 Jun-22 Not Defined …" at bounding box center [872, 221] width 950 height 715
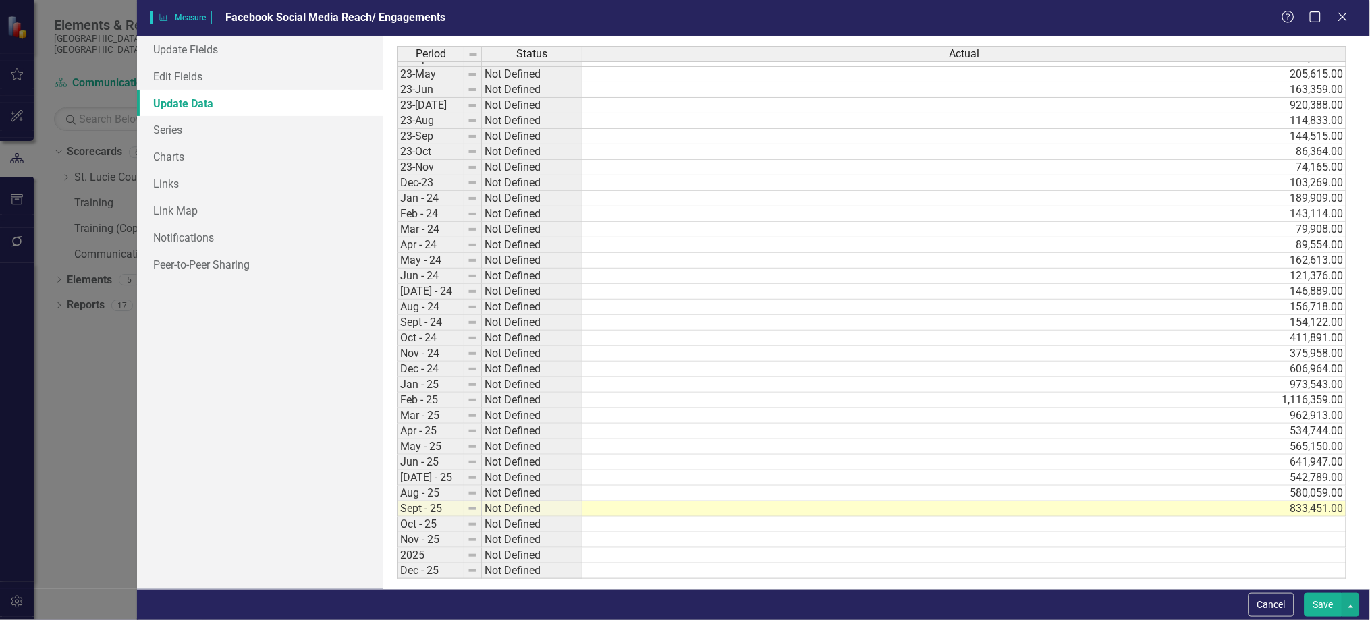
click at [1327, 601] on button "Save" at bounding box center [1324, 605] width 38 height 24
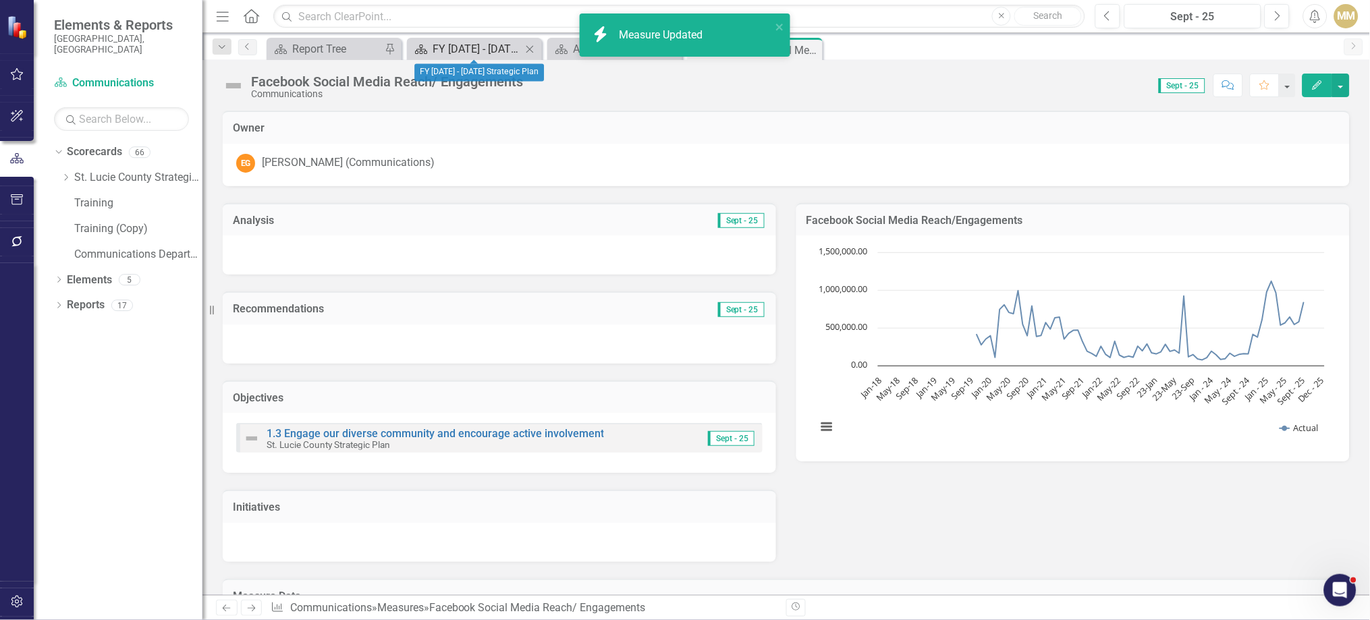
click at [486, 41] on div "FY [DATE] - [DATE] Strategic Plan" at bounding box center [477, 49] width 89 height 17
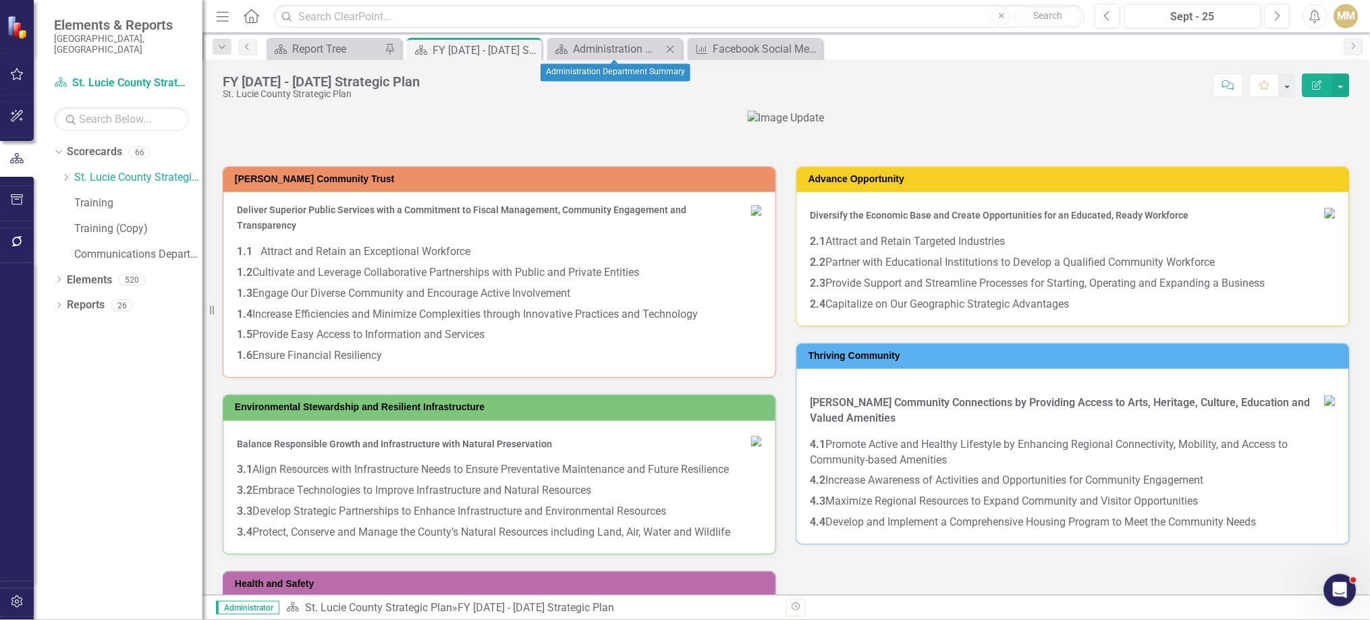
click at [586, 58] on div "Scorecard Administration Department Summary Close" at bounding box center [614, 49] width 135 height 22
click at [617, 44] on div "Administration Department Summary" at bounding box center [617, 49] width 89 height 17
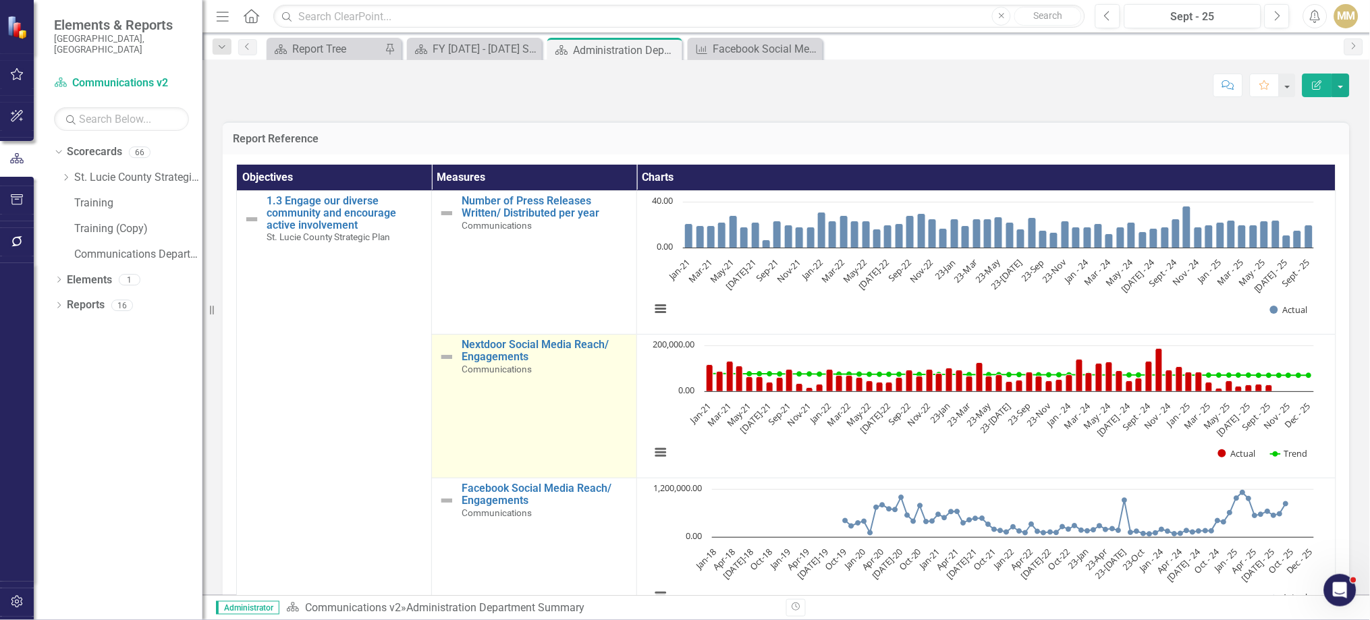
scroll to position [146, 0]
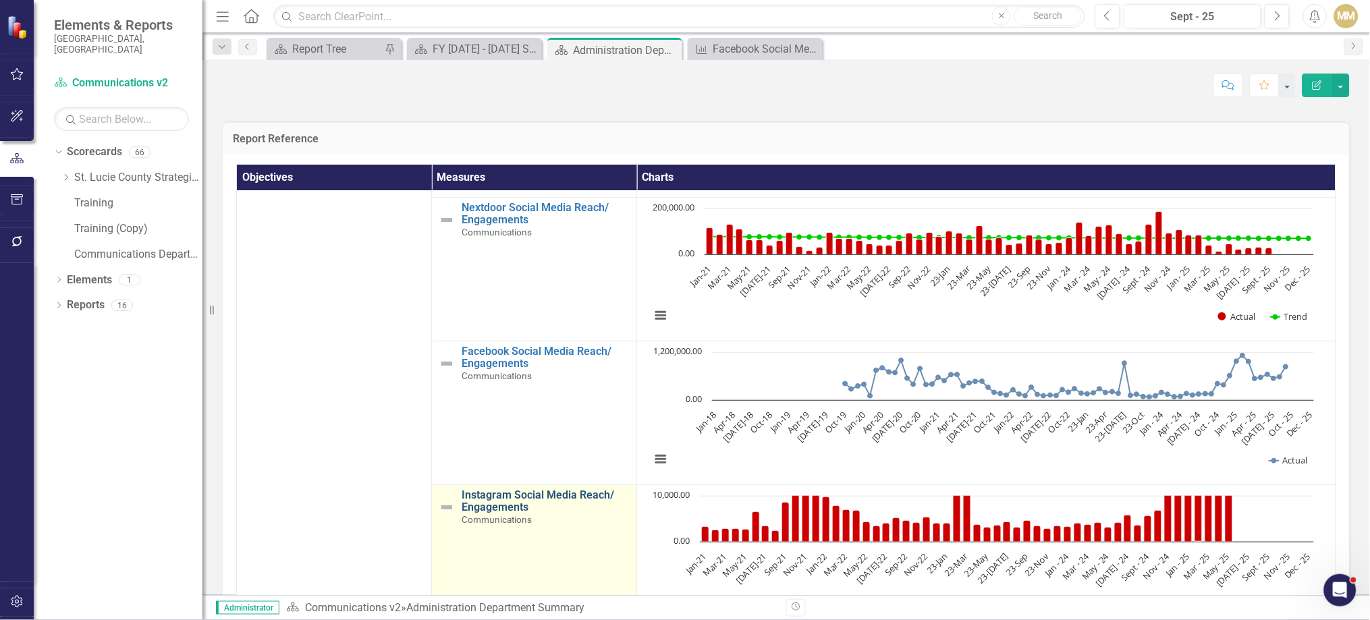
click at [492, 502] on link "Instagram Social Media Reach/ Engagements" at bounding box center [546, 501] width 168 height 24
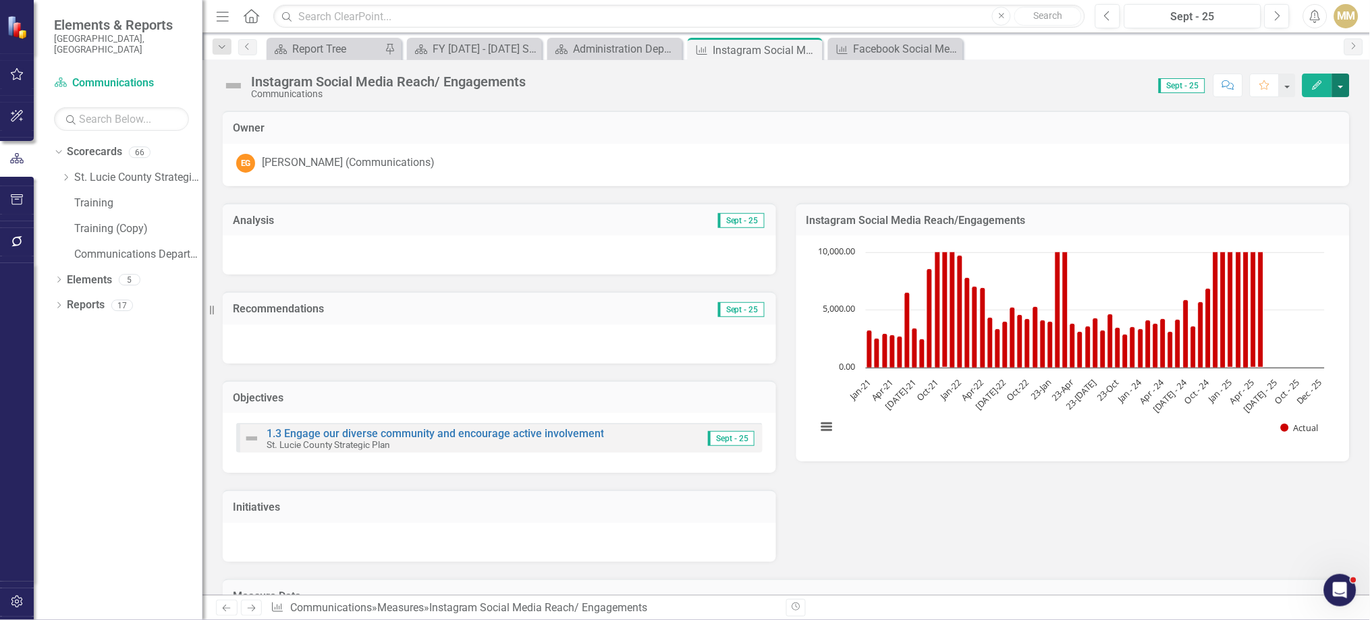
click at [1347, 87] on button "button" at bounding box center [1341, 86] width 18 height 24
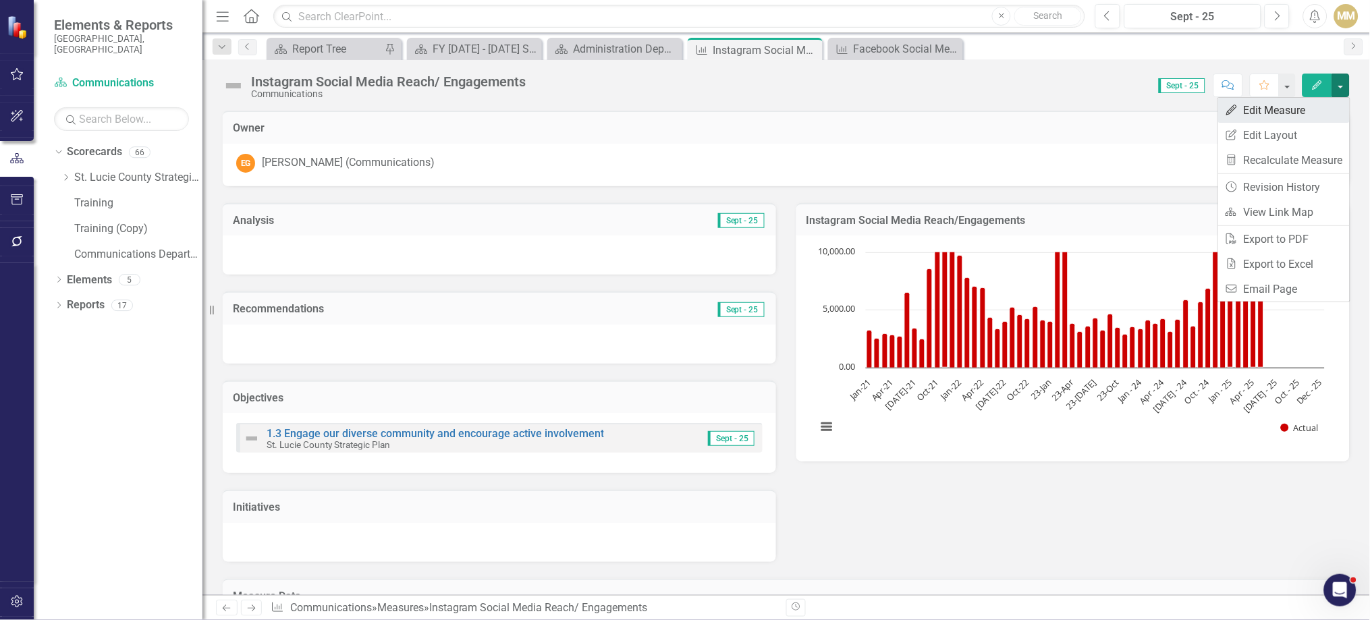
click at [1309, 117] on link "Edit Edit Measure" at bounding box center [1284, 110] width 132 height 25
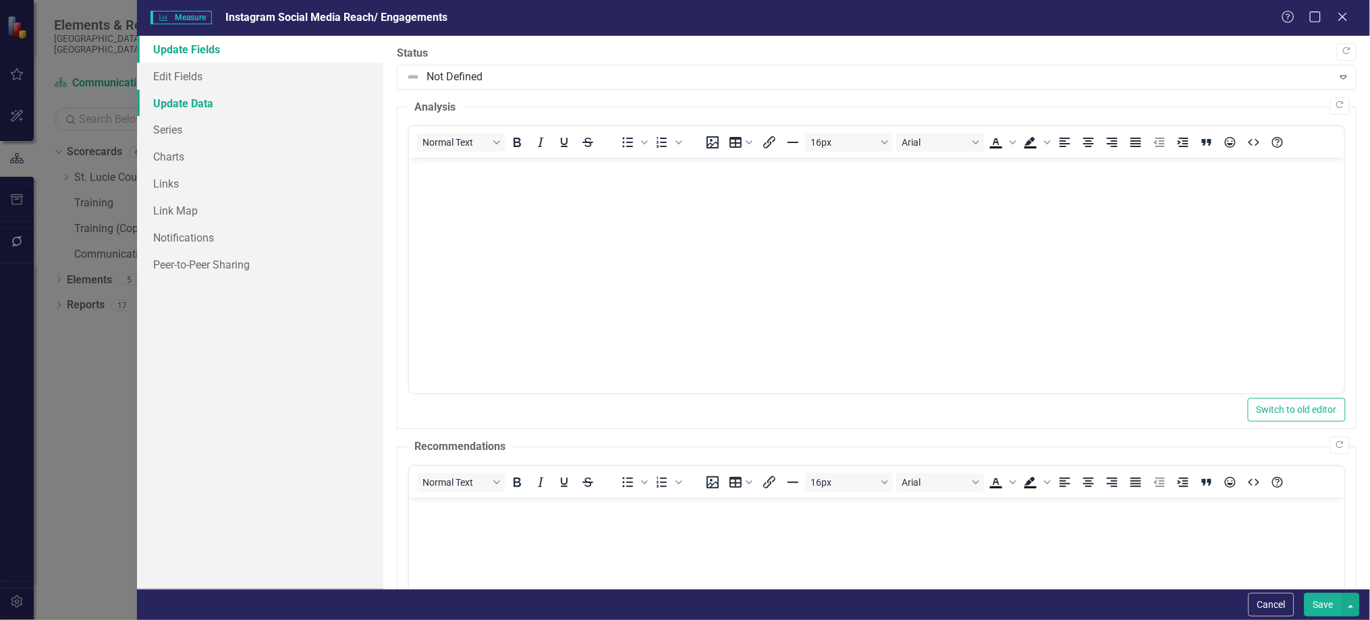
click at [192, 109] on link "Update Data" at bounding box center [260, 103] width 246 height 27
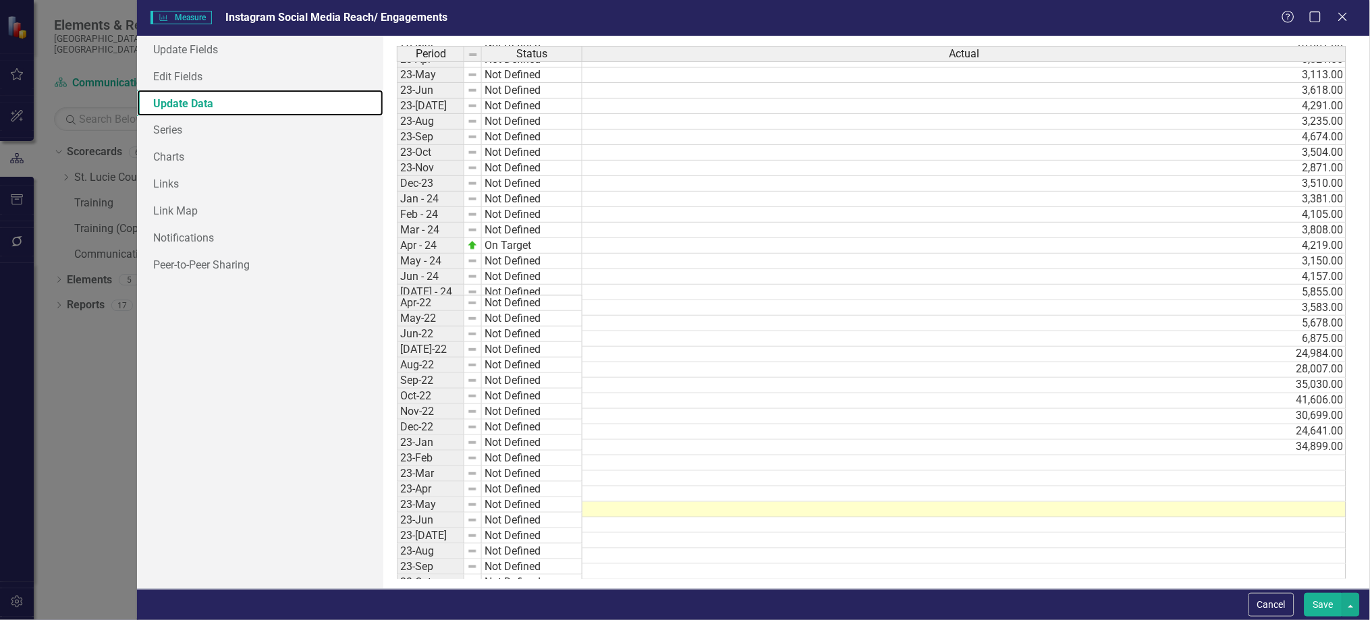
scroll to position [433, 0]
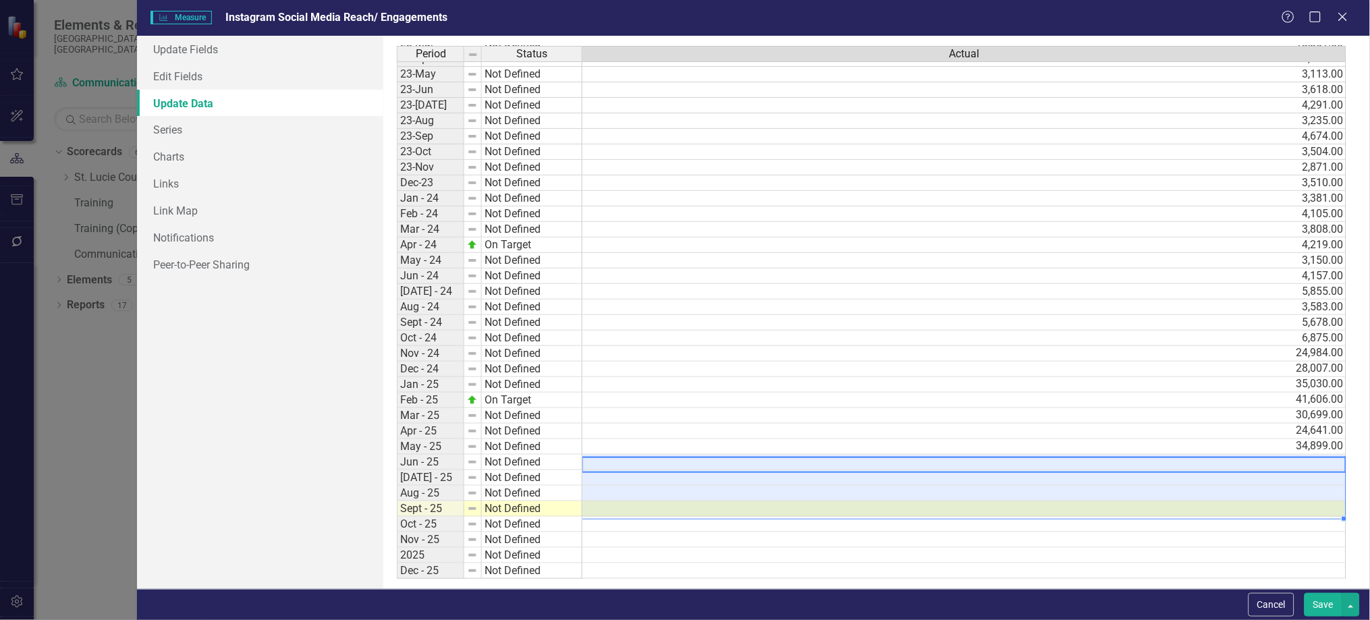
drag, startPoint x: 1195, startPoint y: 461, endPoint x: 1200, endPoint y: 510, distance: 49.5
click at [1200, 510] on tbody "Apr-22 Not Defined 6,908.00 May-22 Not Defined 4,332.00 Jun-22 Not Defined 3,39…" at bounding box center [872, 221] width 950 height 715
type textarea "46620"
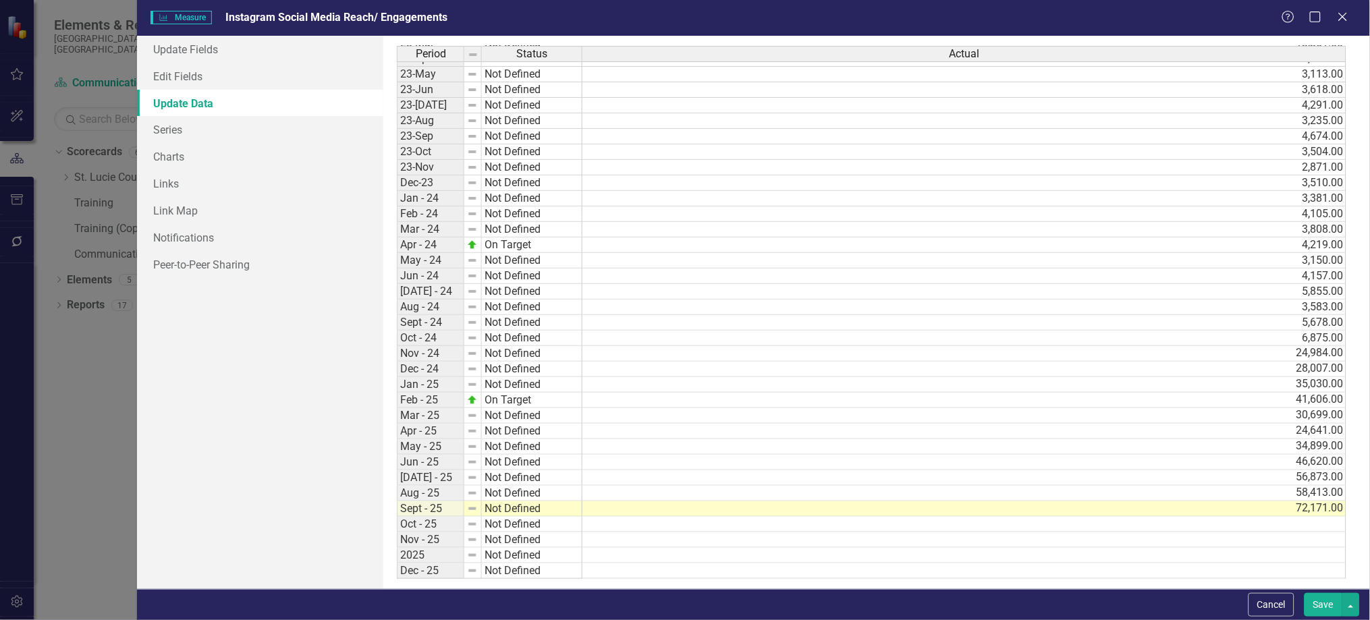
click at [1336, 612] on button "Save" at bounding box center [1324, 605] width 38 height 24
